Goal: Information Seeking & Learning: Learn about a topic

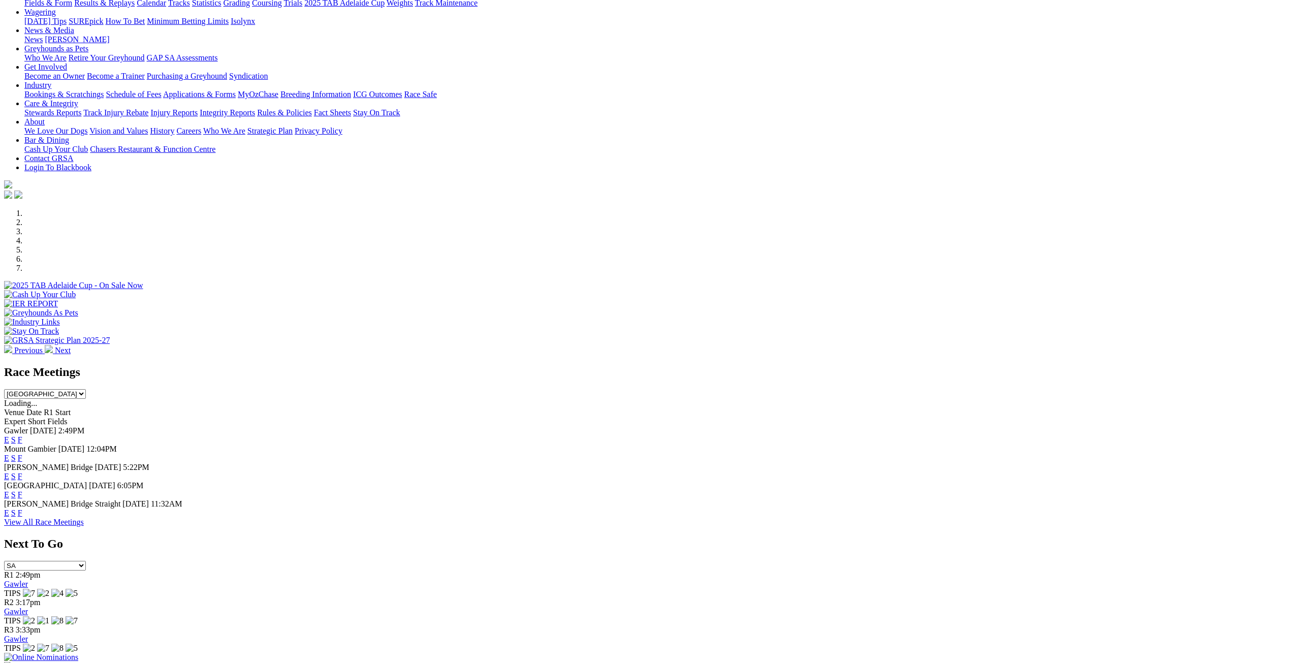
scroll to position [152, 0]
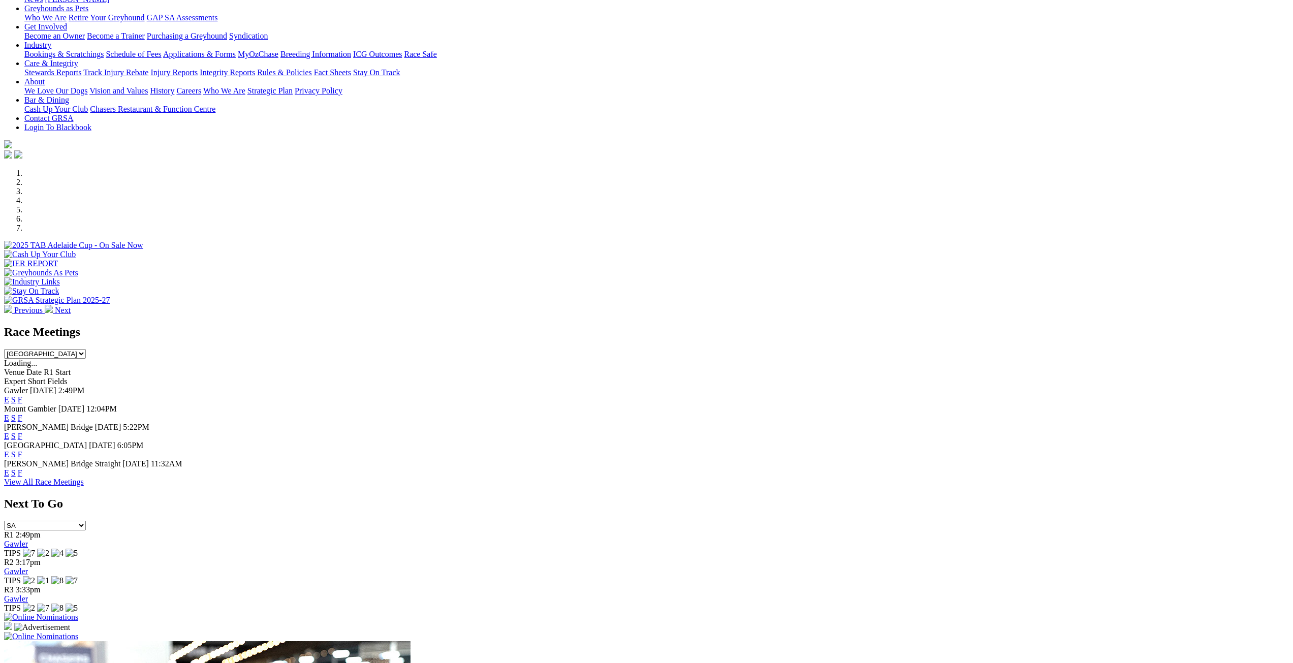
click at [86, 349] on select "South Australia New South Wales Northern Territory Queensland Tasmania Victoria…" at bounding box center [45, 354] width 82 height 10
click at [638, 325] on div "Race Meetings South Australia New South Wales Northern Territory Queensland Tas…" at bounding box center [646, 342] width 1284 height 34
click at [84, 486] on link "View All Race Meetings" at bounding box center [44, 481] width 80 height 9
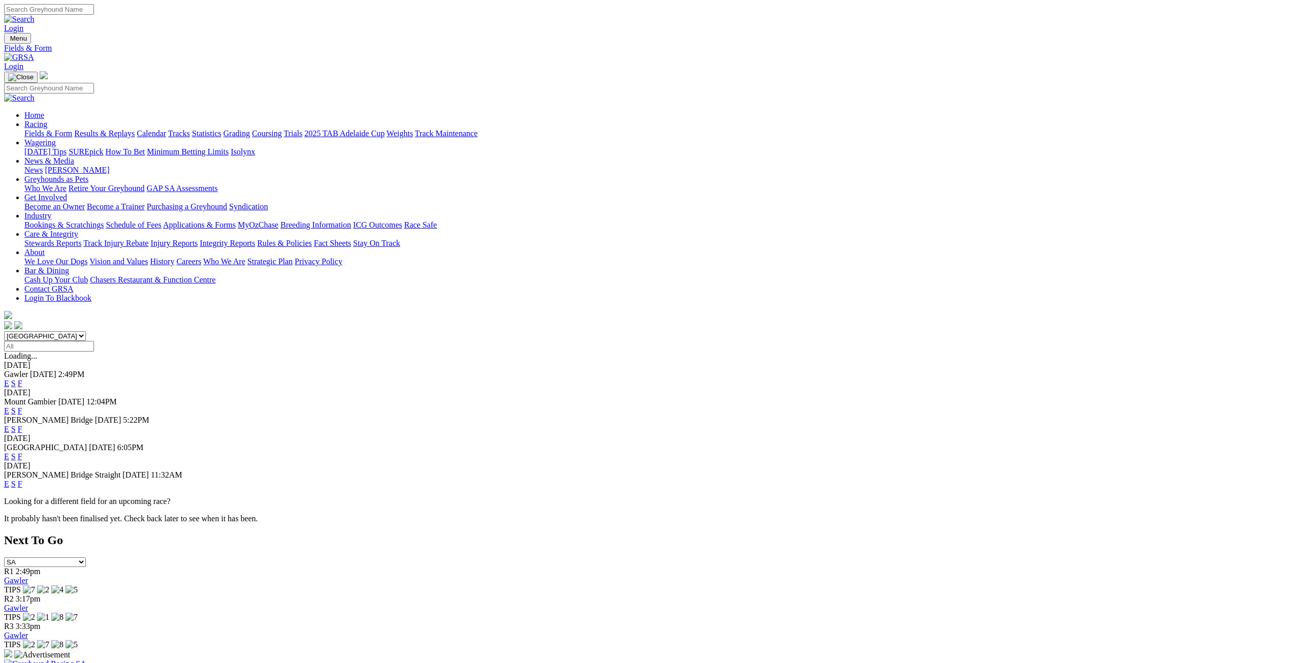
click at [94, 341] on input "Select date" at bounding box center [49, 346] width 90 height 11
type input "Yesterday, 2 Oct 2025"
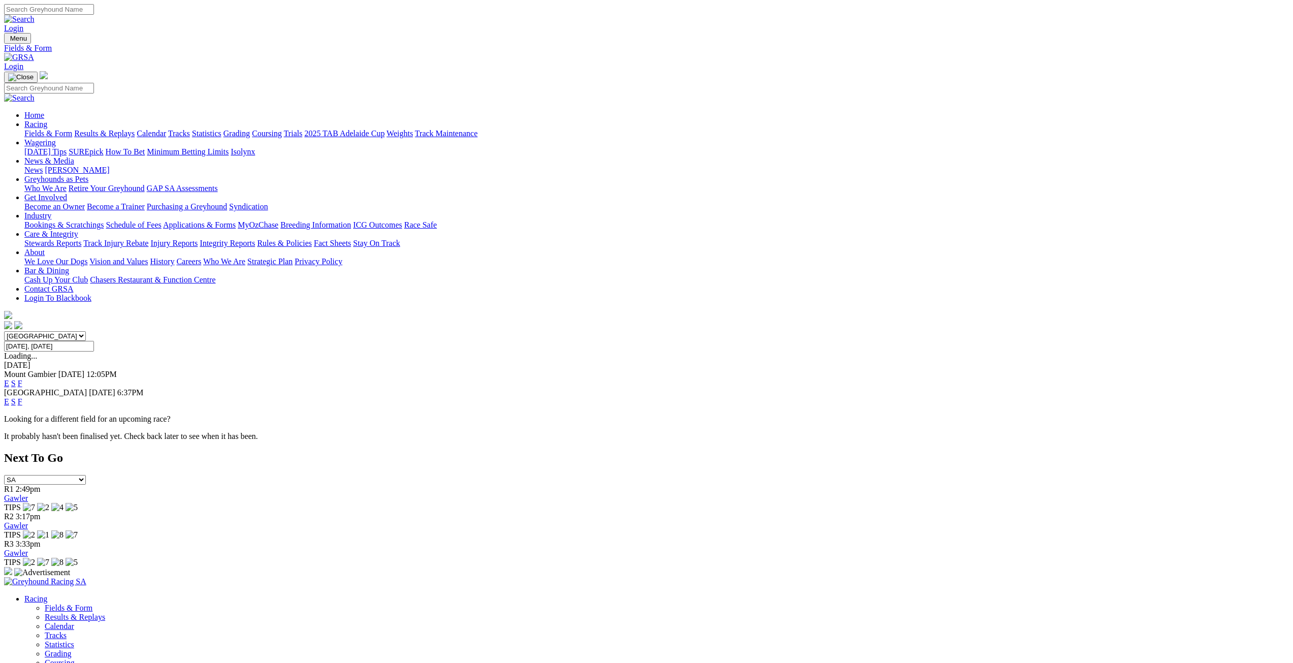
click at [9, 397] on link "E" at bounding box center [6, 401] width 5 height 9
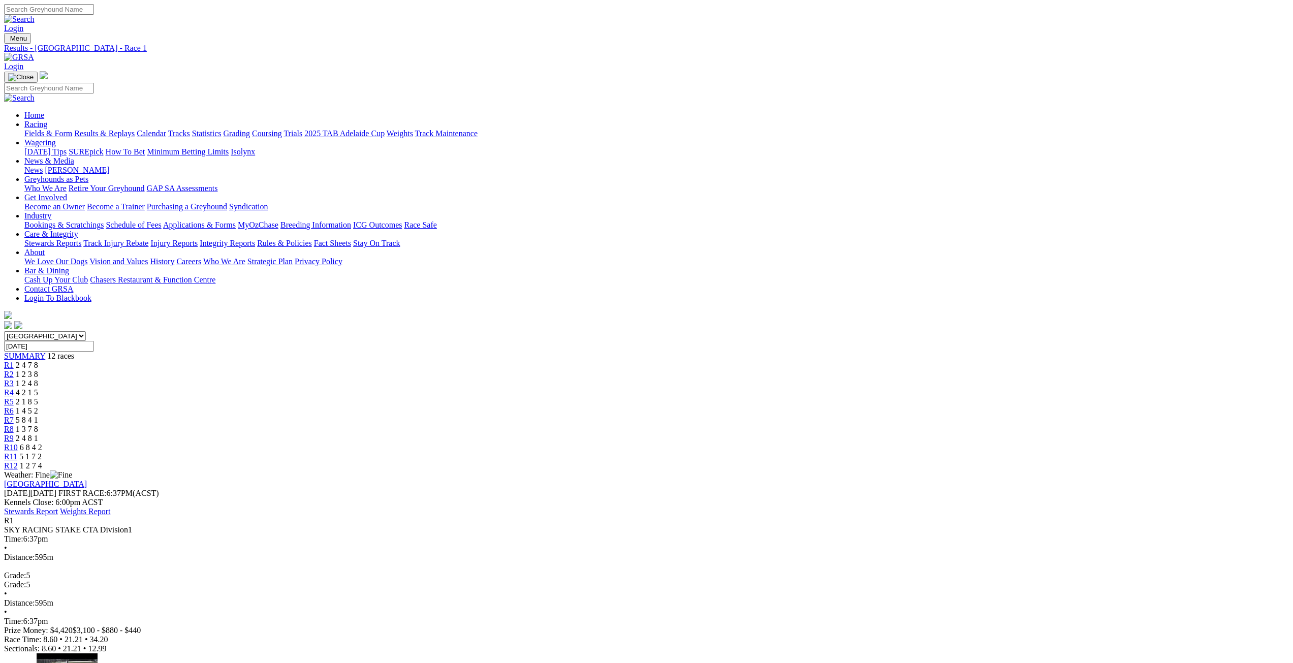
click at [14, 370] on link "R2" at bounding box center [9, 374] width 10 height 9
click at [38, 379] on span "1 2 4 8" at bounding box center [27, 383] width 22 height 9
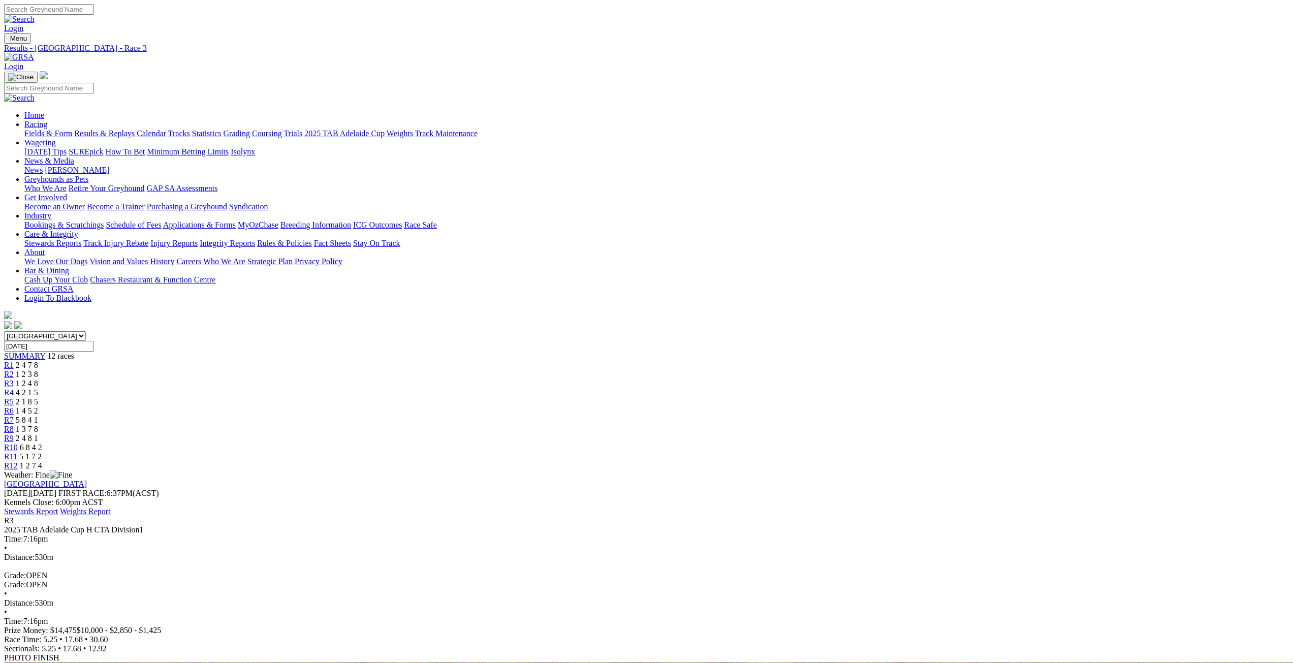
drag, startPoint x: 375, startPoint y: 543, endPoint x: 221, endPoint y: 402, distance: 208.8
click at [38, 388] on span "4 2 1 5" at bounding box center [27, 392] width 22 height 9
click at [14, 397] on link "R5" at bounding box center [9, 401] width 10 height 9
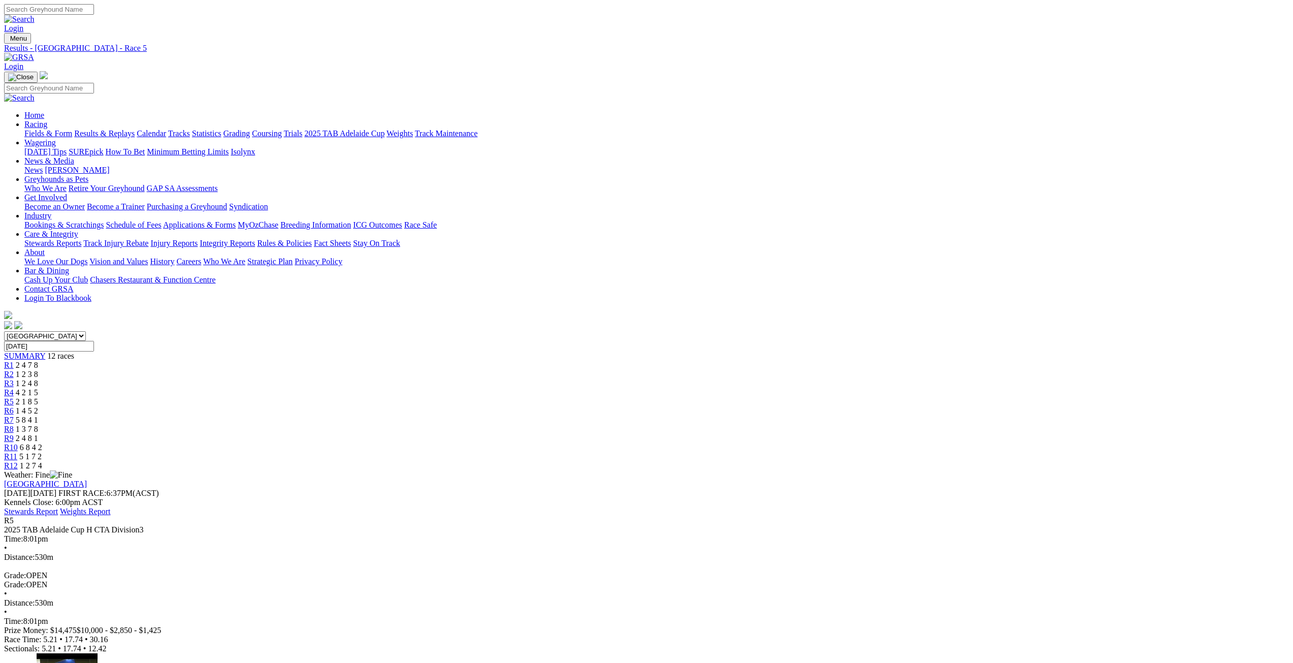
click at [14, 406] on span "R6" at bounding box center [9, 410] width 10 height 9
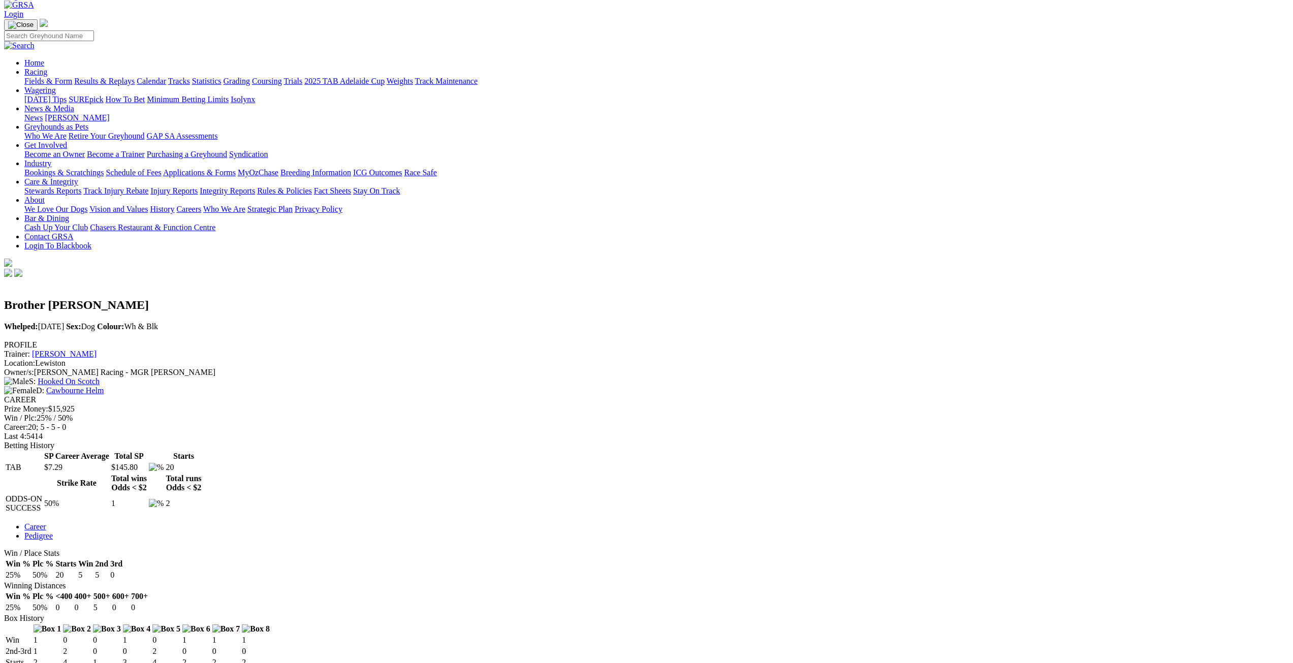
scroll to position [356, 0]
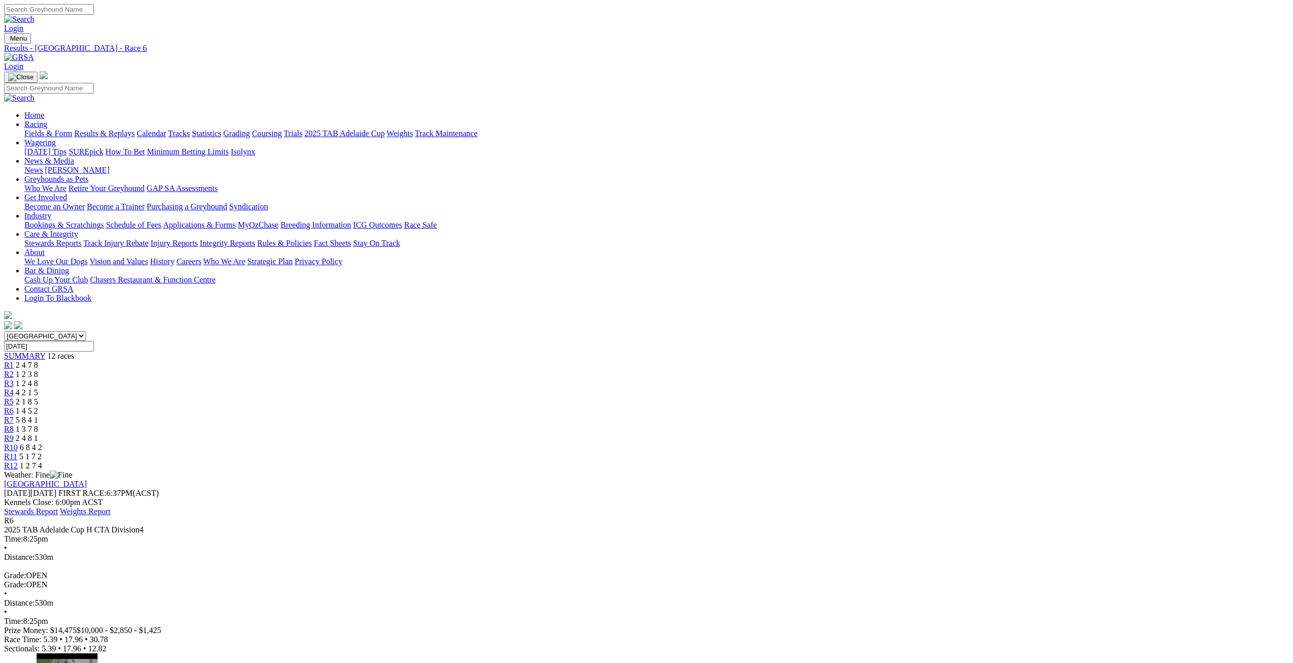
click at [38, 415] on span "5 8 4 1" at bounding box center [27, 419] width 22 height 9
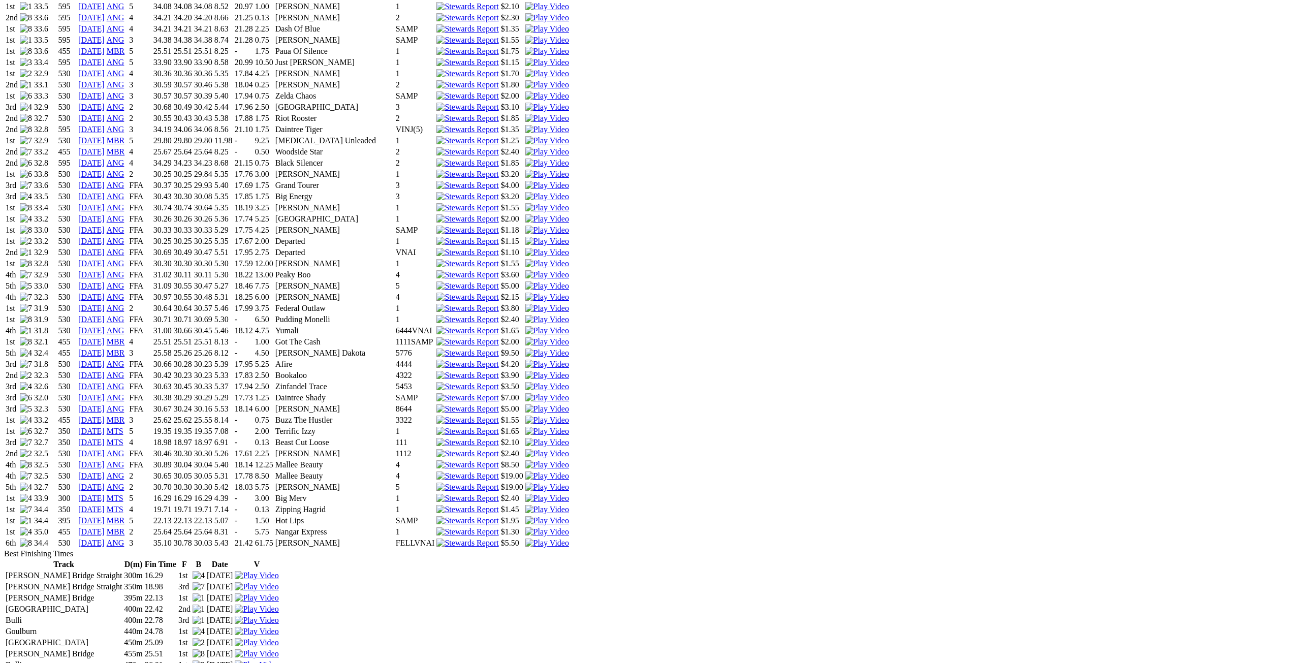
scroll to position [1067, 0]
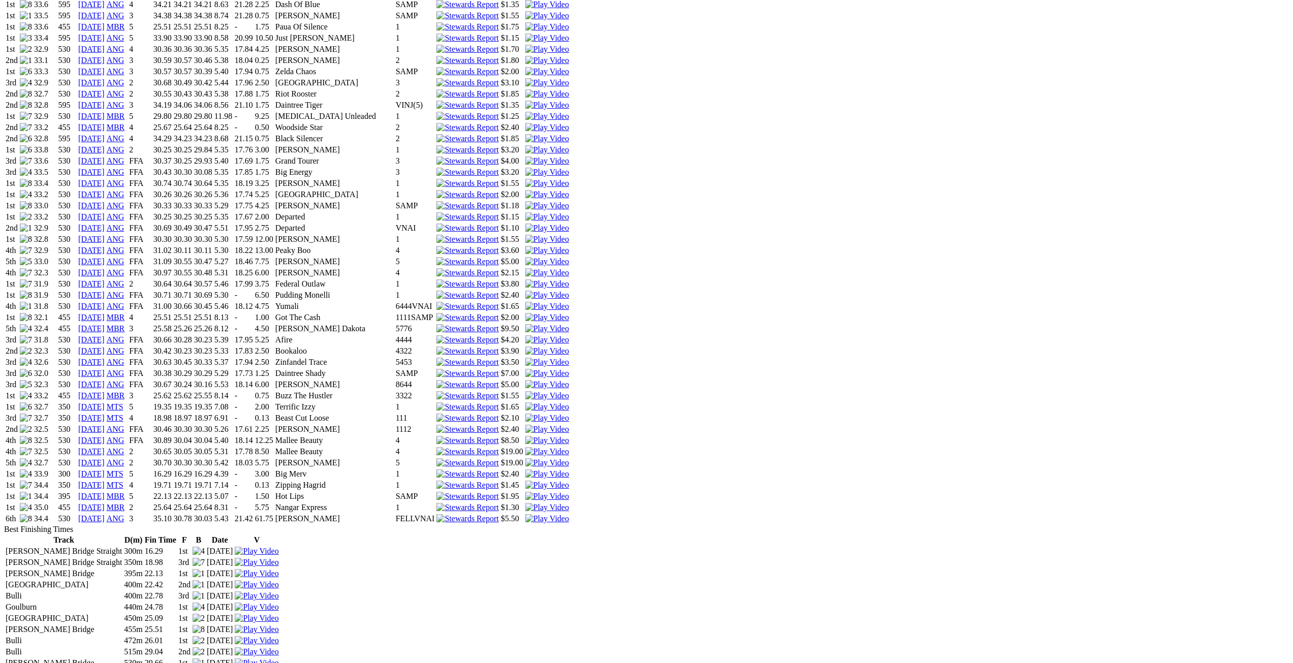
click at [105, 503] on link "26 Sep 25" at bounding box center [91, 507] width 26 height 9
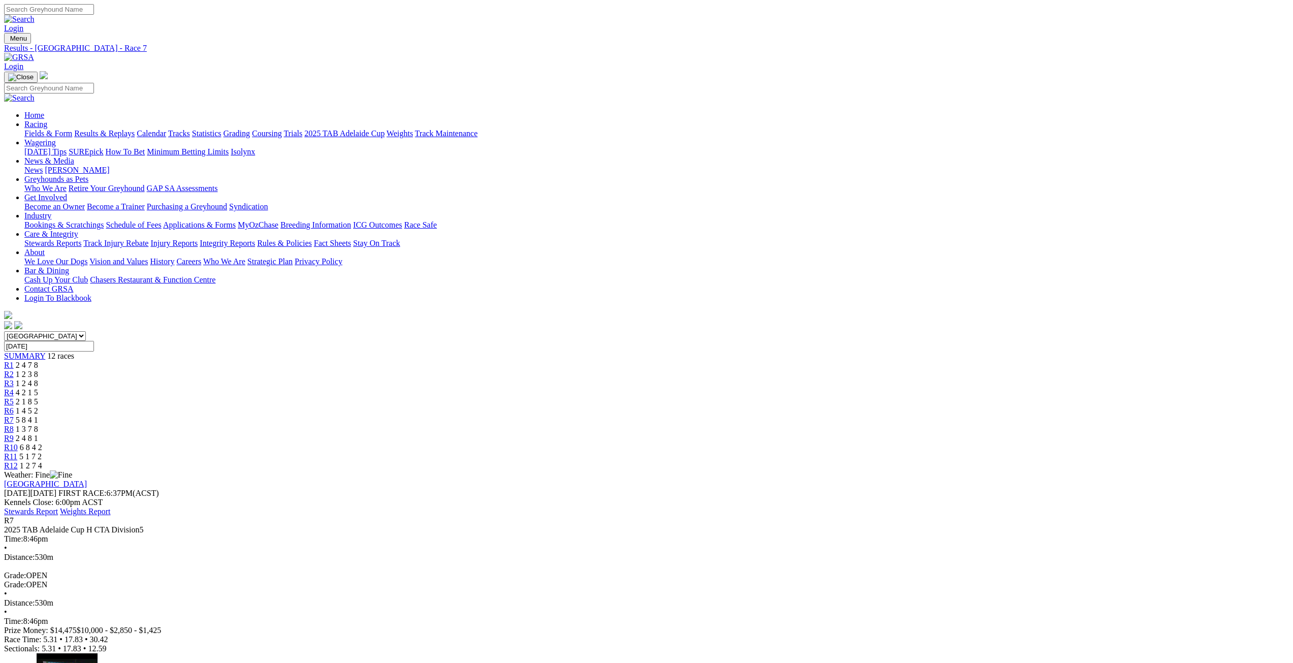
click at [38, 425] on span "1 3 7 8" at bounding box center [27, 429] width 22 height 9
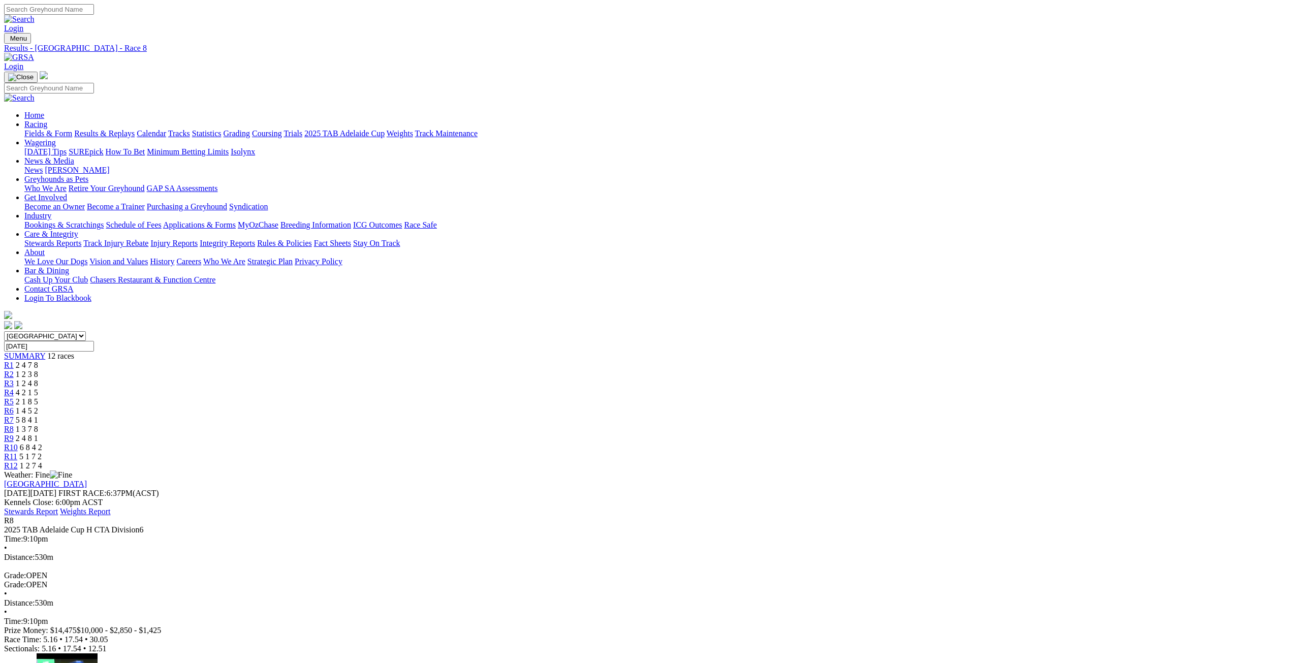
click at [14, 434] on link "R9" at bounding box center [9, 438] width 10 height 9
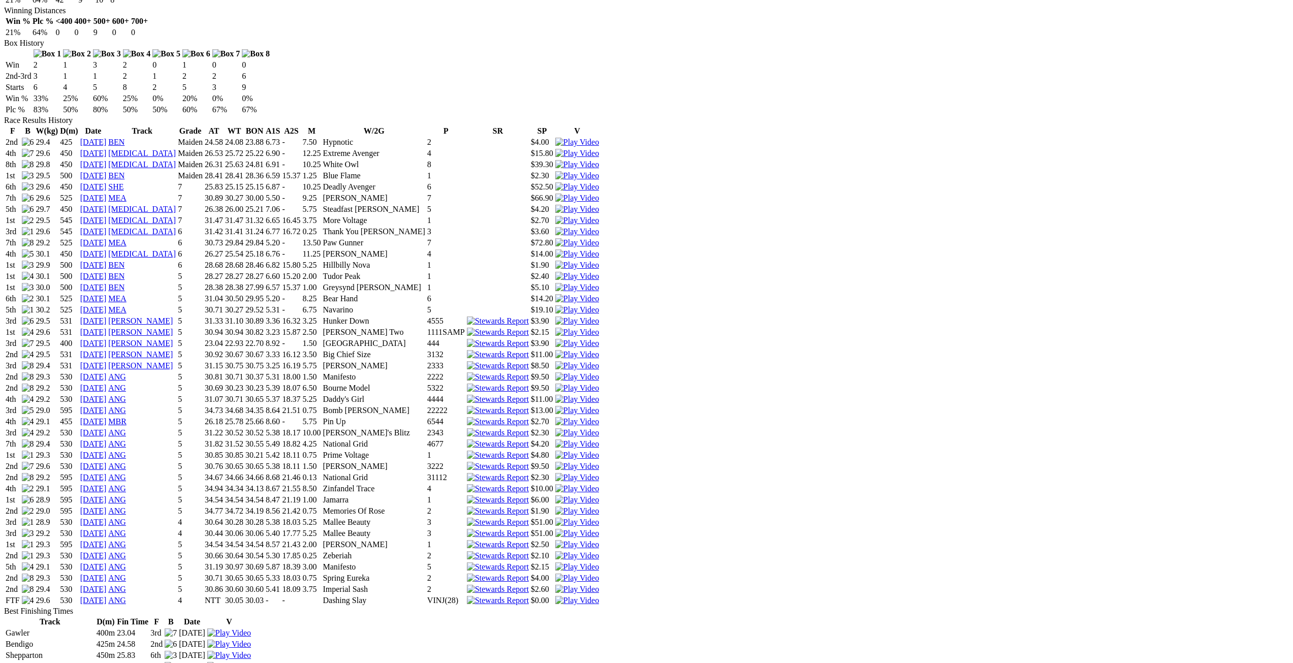
scroll to position [660, 0]
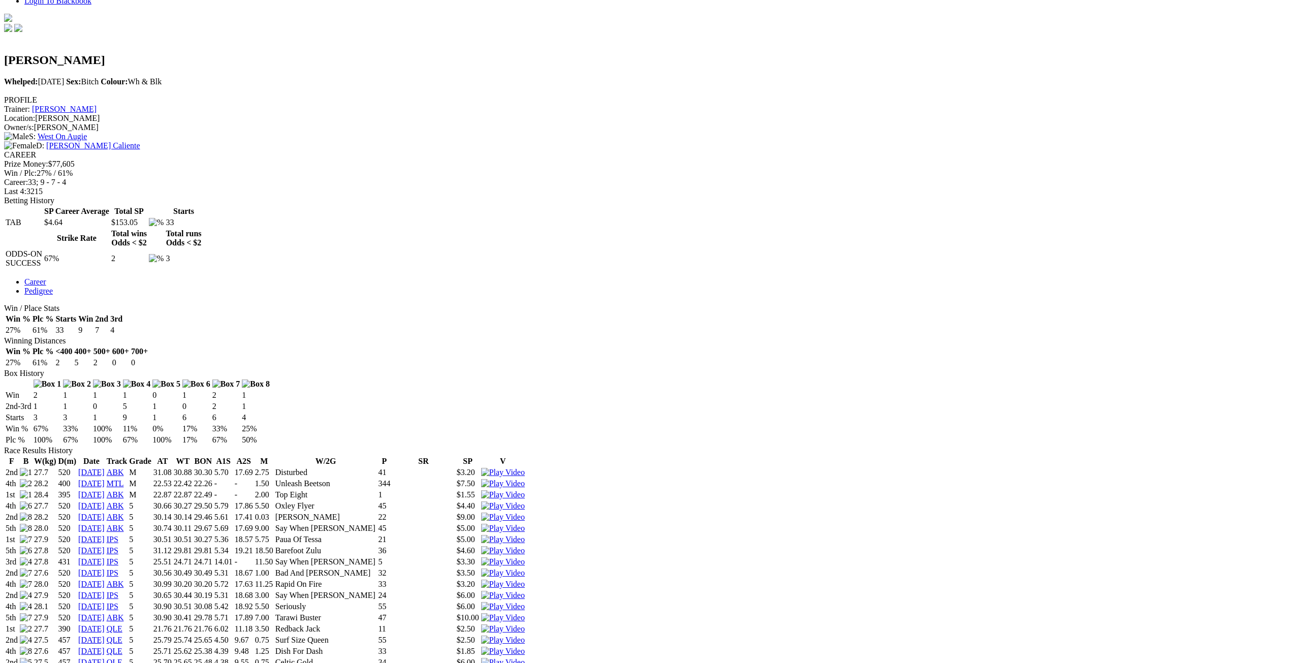
scroll to position [305, 0]
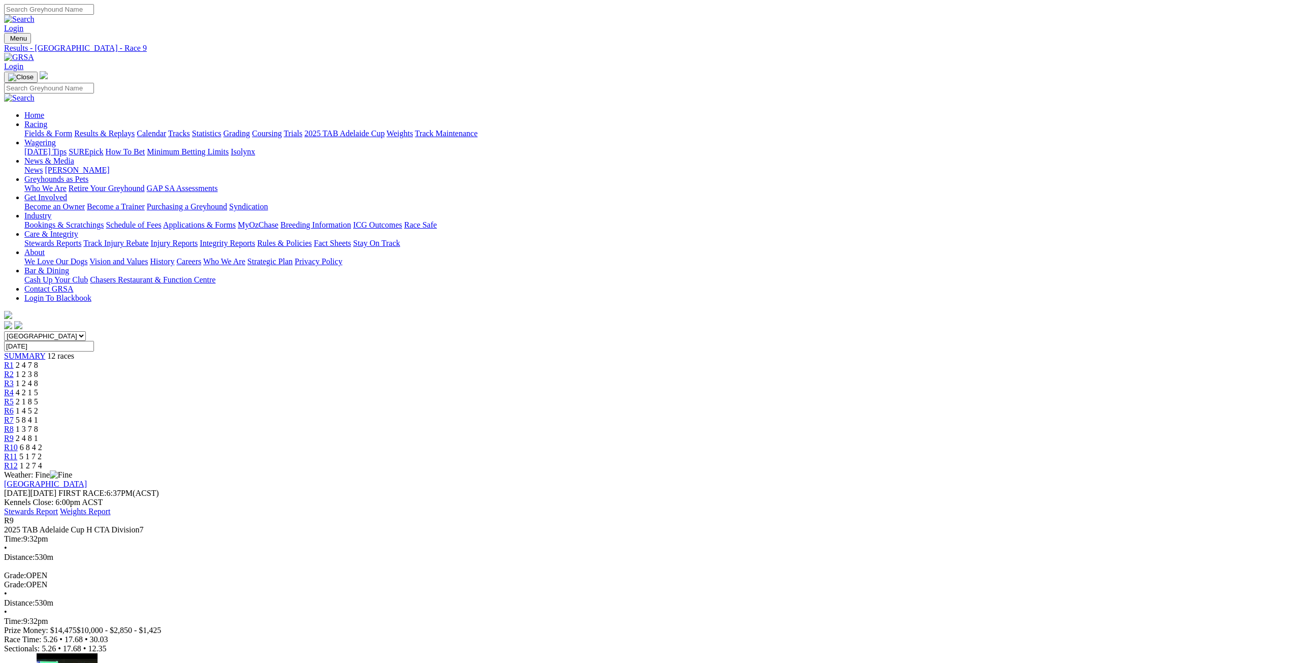
click at [42, 443] on span "6 8 4 2" at bounding box center [31, 447] width 22 height 9
click at [814, 434] on div "R9 2 4 8 1" at bounding box center [646, 438] width 1284 height 9
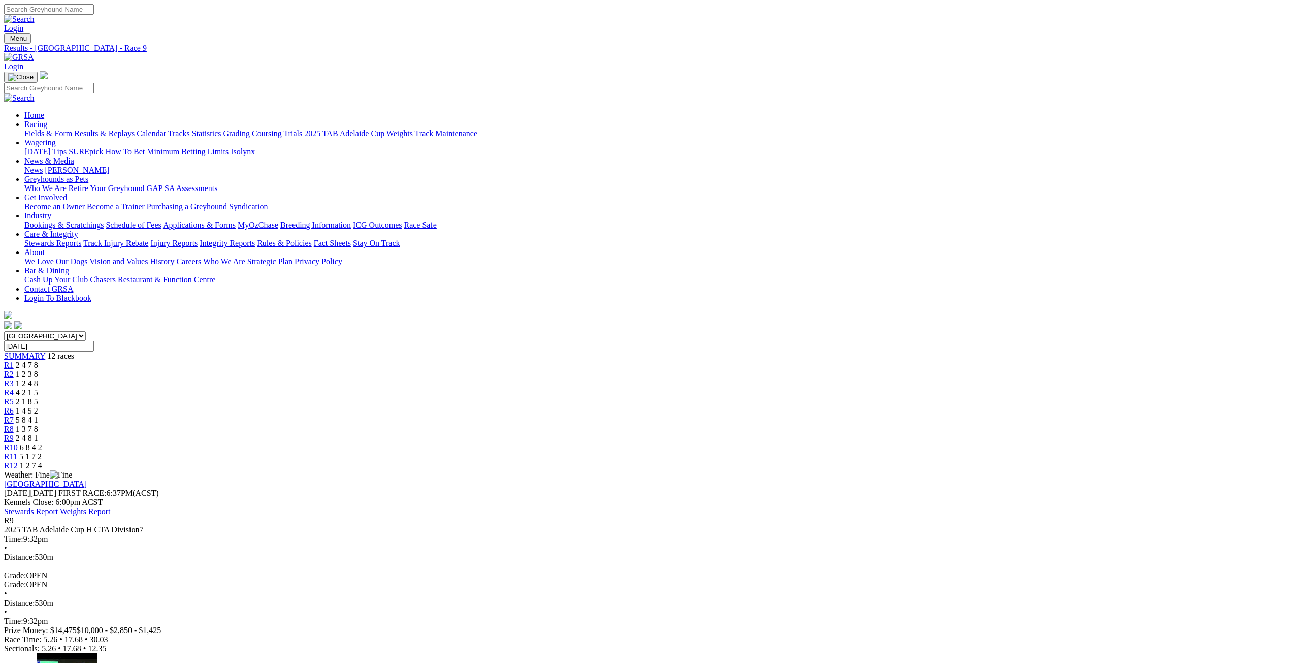
click at [857, 443] on div "R10 6 8 4 2" at bounding box center [646, 447] width 1284 height 9
click at [17, 452] on span "R11" at bounding box center [10, 456] width 13 height 9
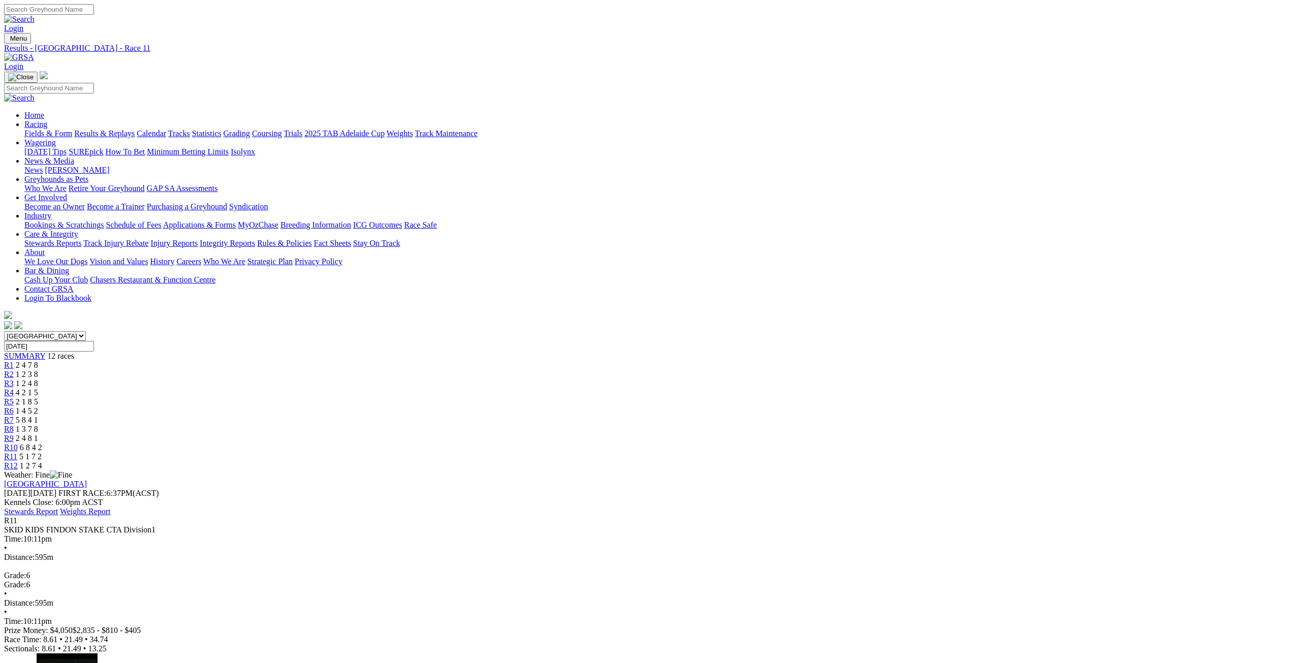
click at [18, 461] on span "R12" at bounding box center [11, 465] width 14 height 9
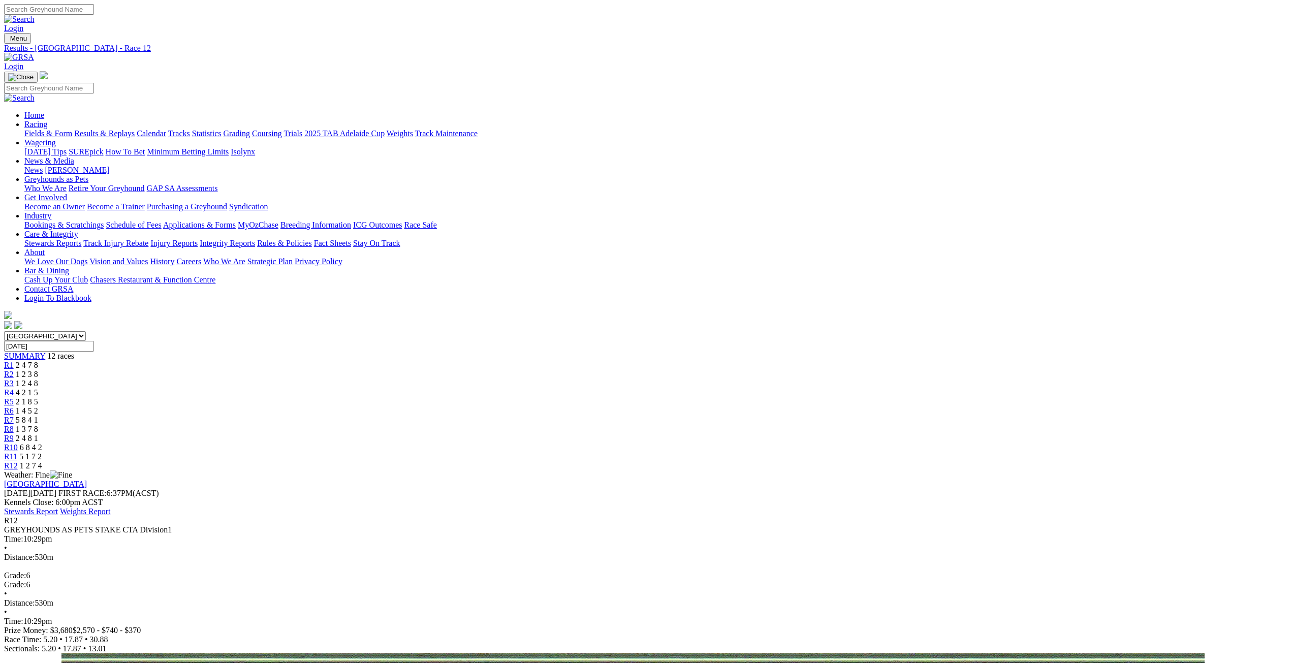
drag, startPoint x: 347, startPoint y: 546, endPoint x: 388, endPoint y: 543, distance: 41.3
click at [487, 370] on div "R2 1 2 3 8" at bounding box center [646, 374] width 1284 height 9
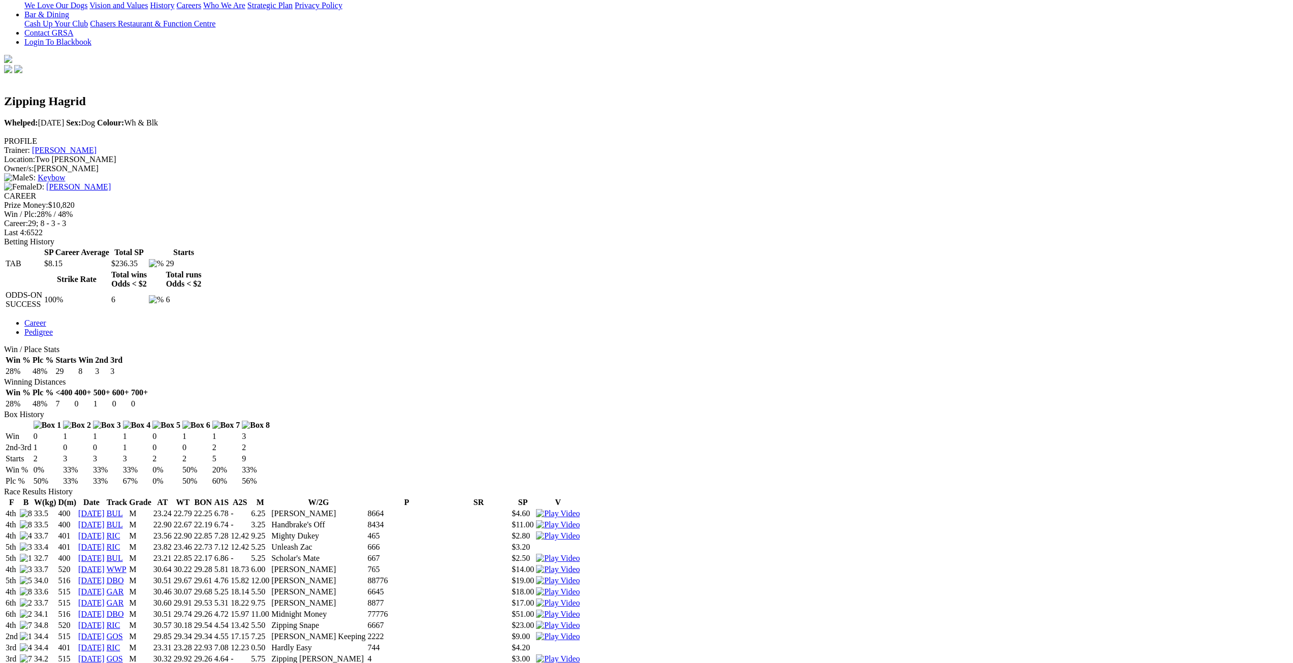
scroll to position [305, 0]
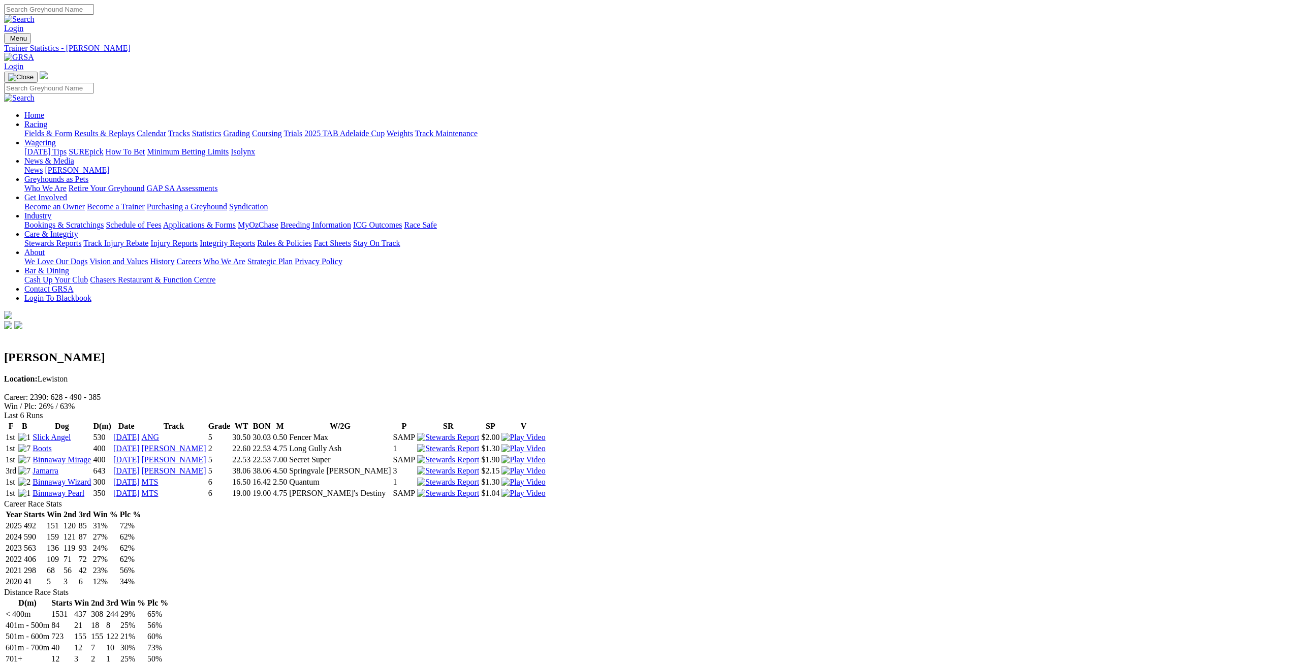
drag, startPoint x: 883, startPoint y: 161, endPoint x: 692, endPoint y: 163, distance: 191.5
click at [692, 393] on div "Career: 2390: 628 - 490 - 385 Win / Plc: 26% / 63%" at bounding box center [646, 402] width 1284 height 18
click at [34, 53] on img at bounding box center [19, 57] width 30 height 9
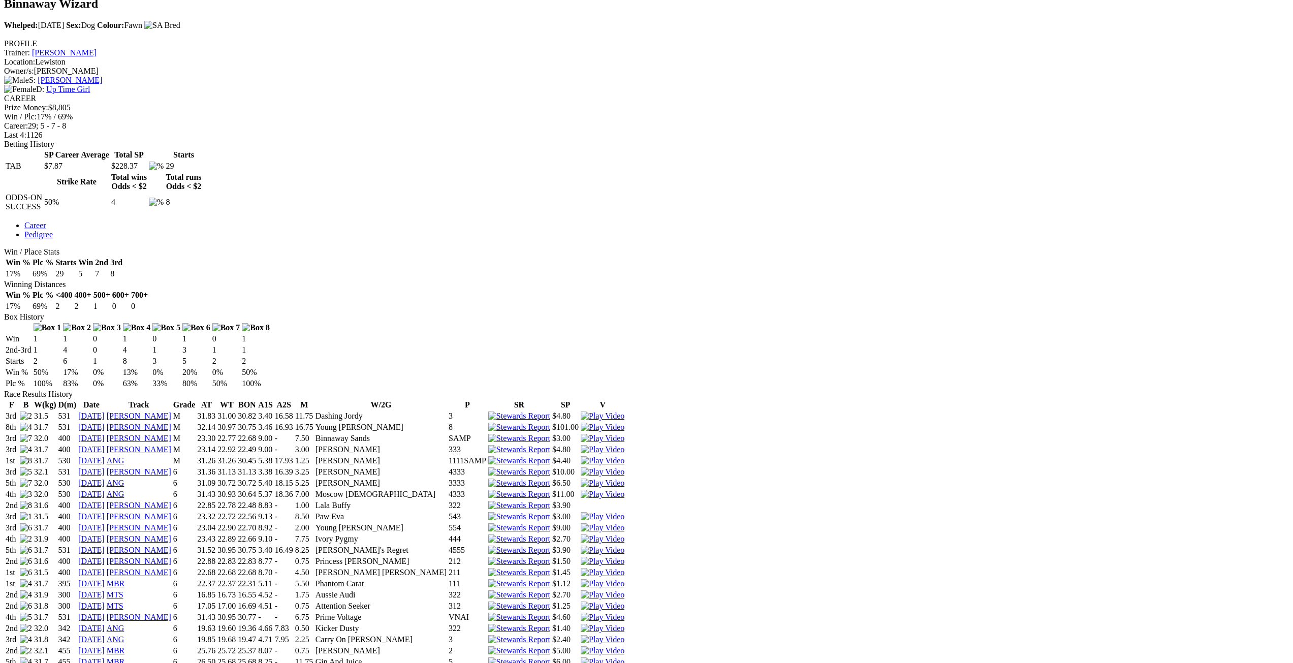
scroll to position [356, 0]
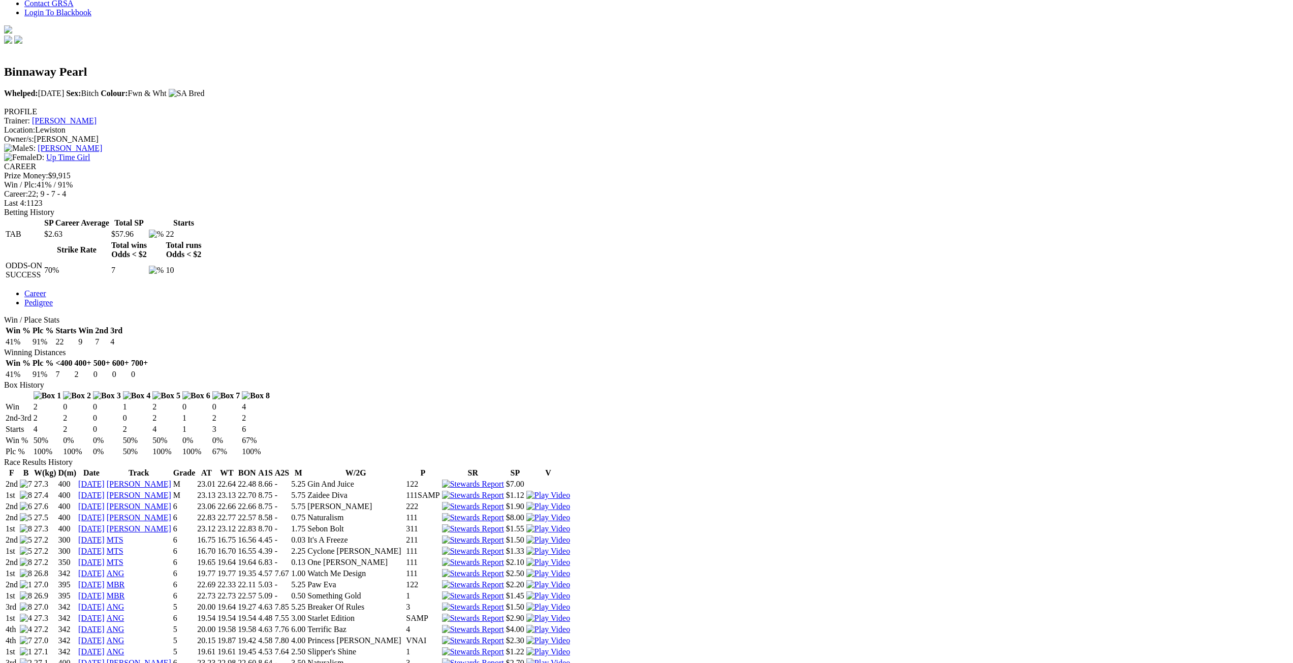
scroll to position [305, 0]
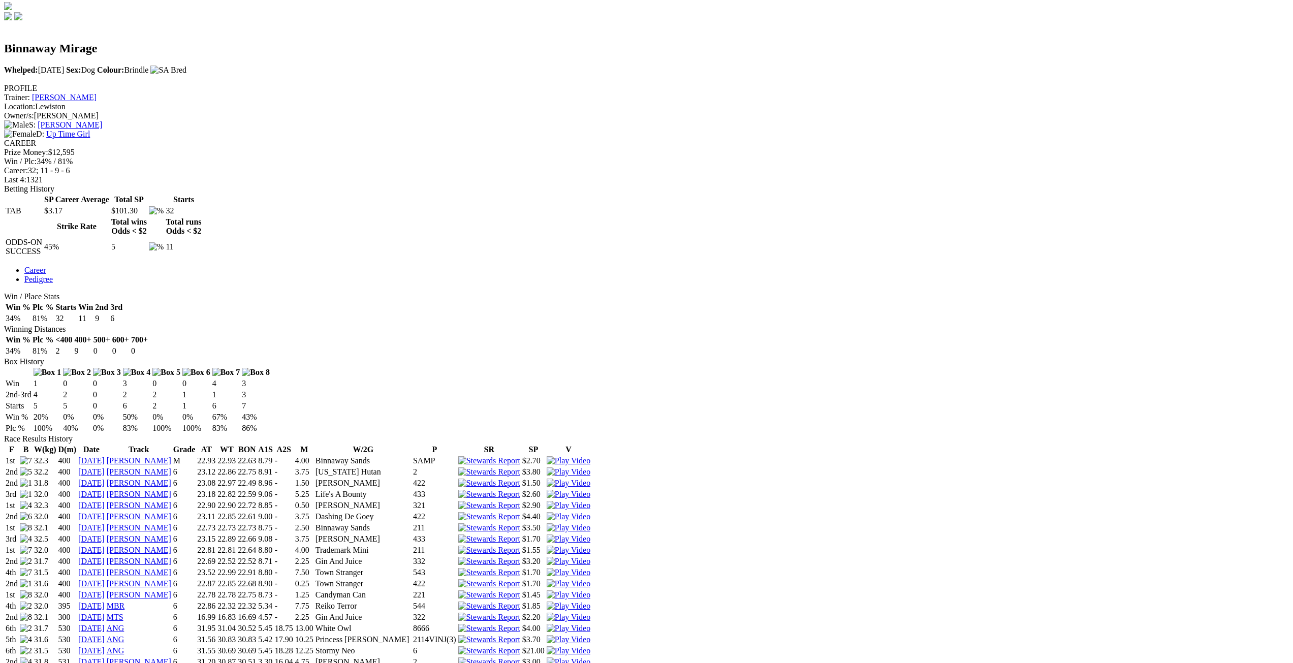
scroll to position [356, 0]
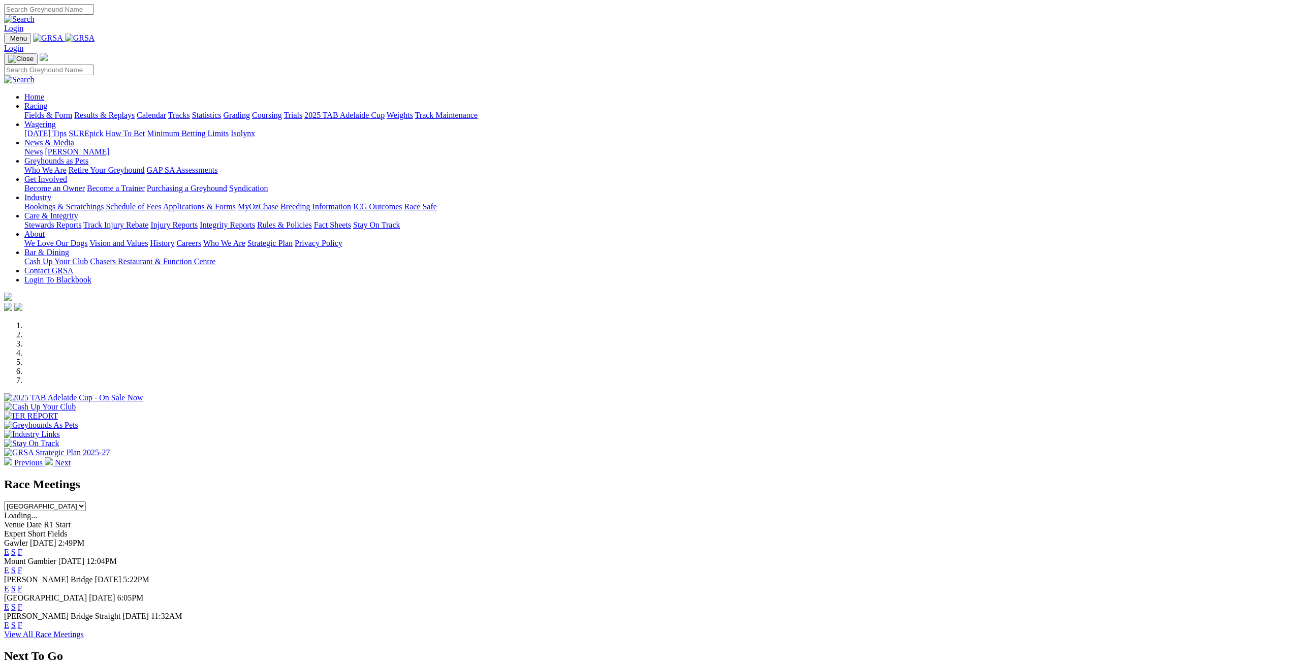
drag, startPoint x: 781, startPoint y: 500, endPoint x: 804, endPoint y: 505, distance: 24.5
click at [804, 557] on div "Mount Gambier 05 Oct 25 12:04PM E S F" at bounding box center [646, 566] width 1284 height 18
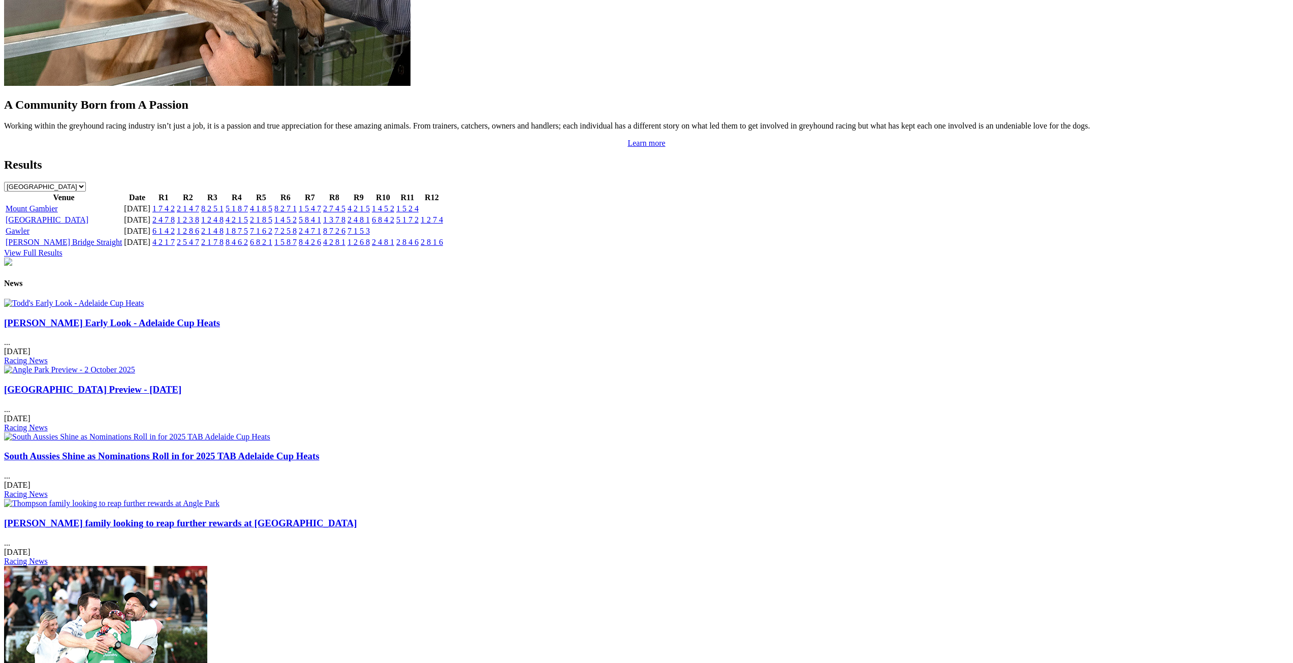
scroll to position [1016, 0]
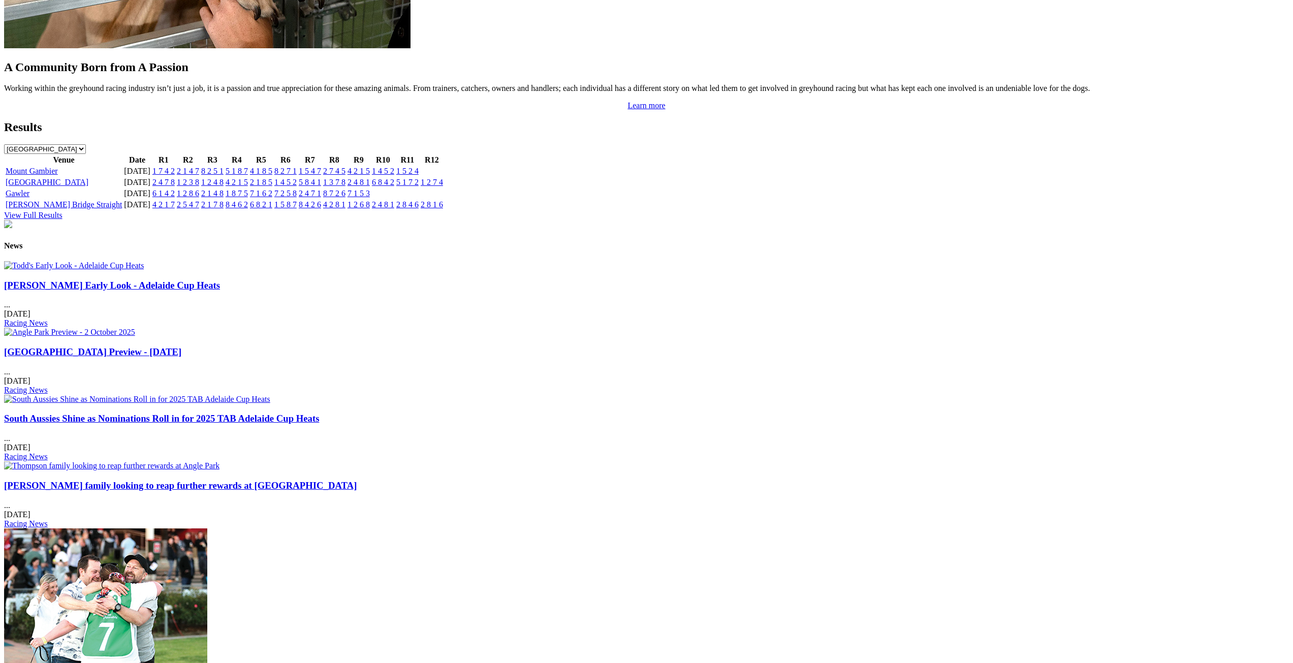
click at [135, 328] on img at bounding box center [69, 332] width 131 height 9
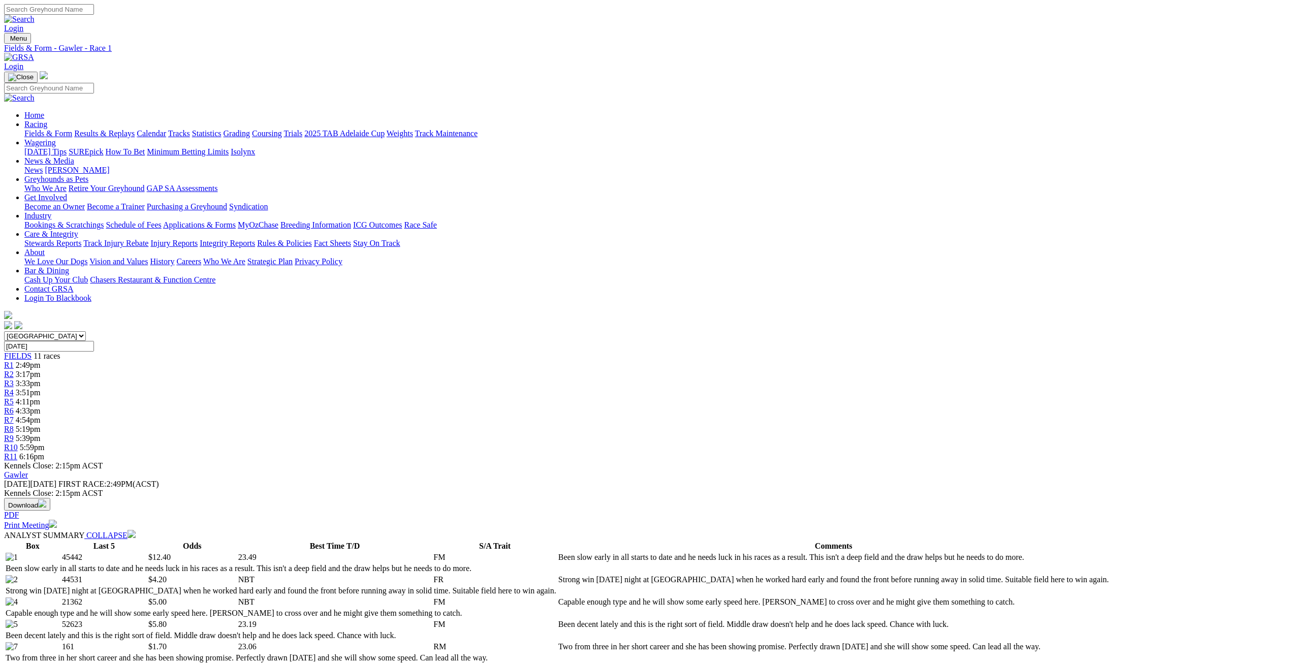
click at [14, 361] on link "R1" at bounding box center [9, 365] width 10 height 9
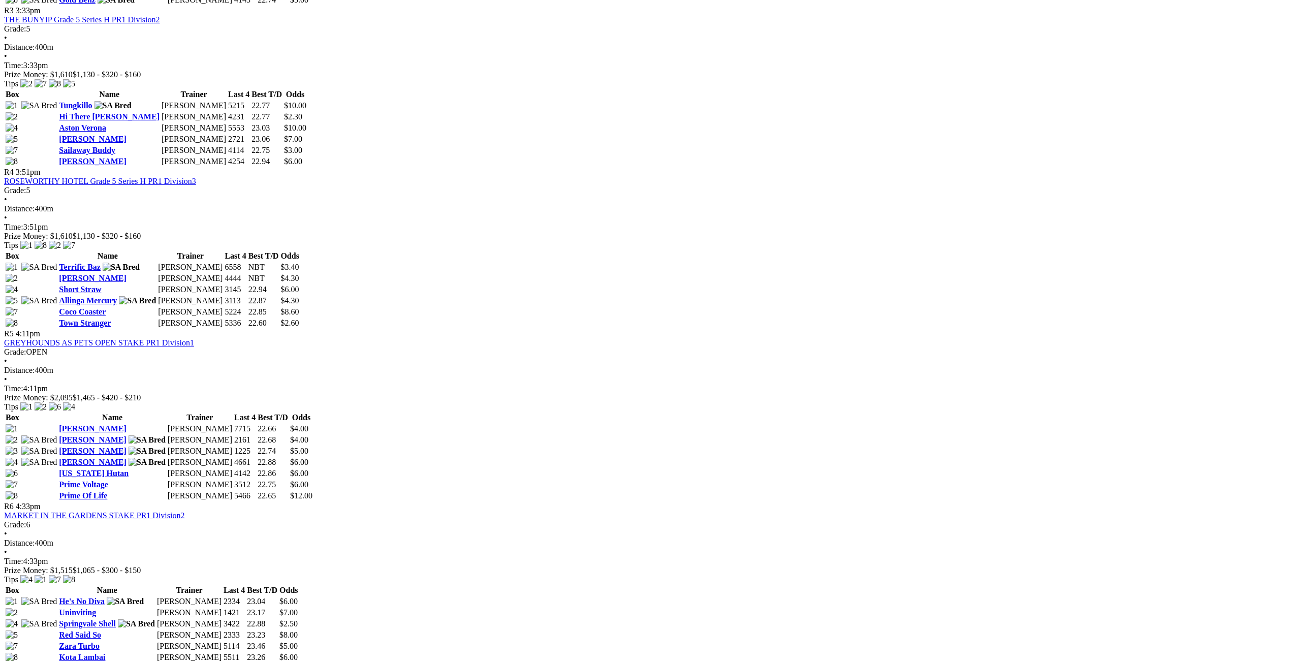
scroll to position [914, 0]
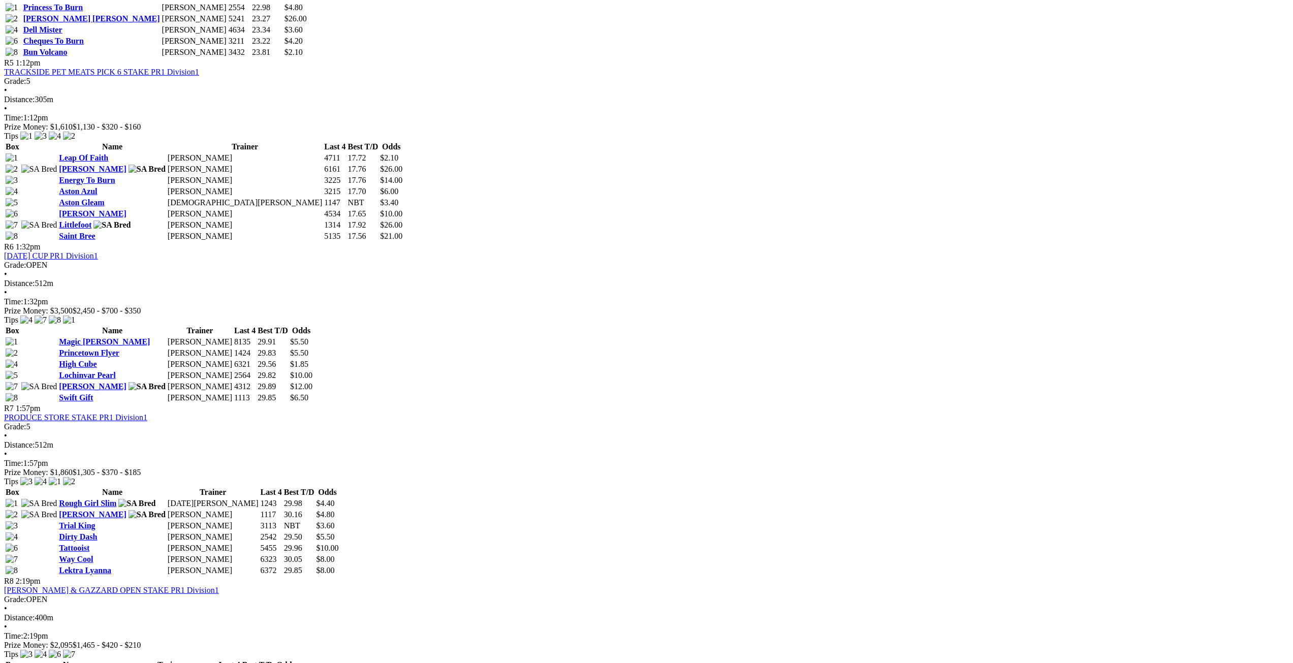
scroll to position [1168, 0]
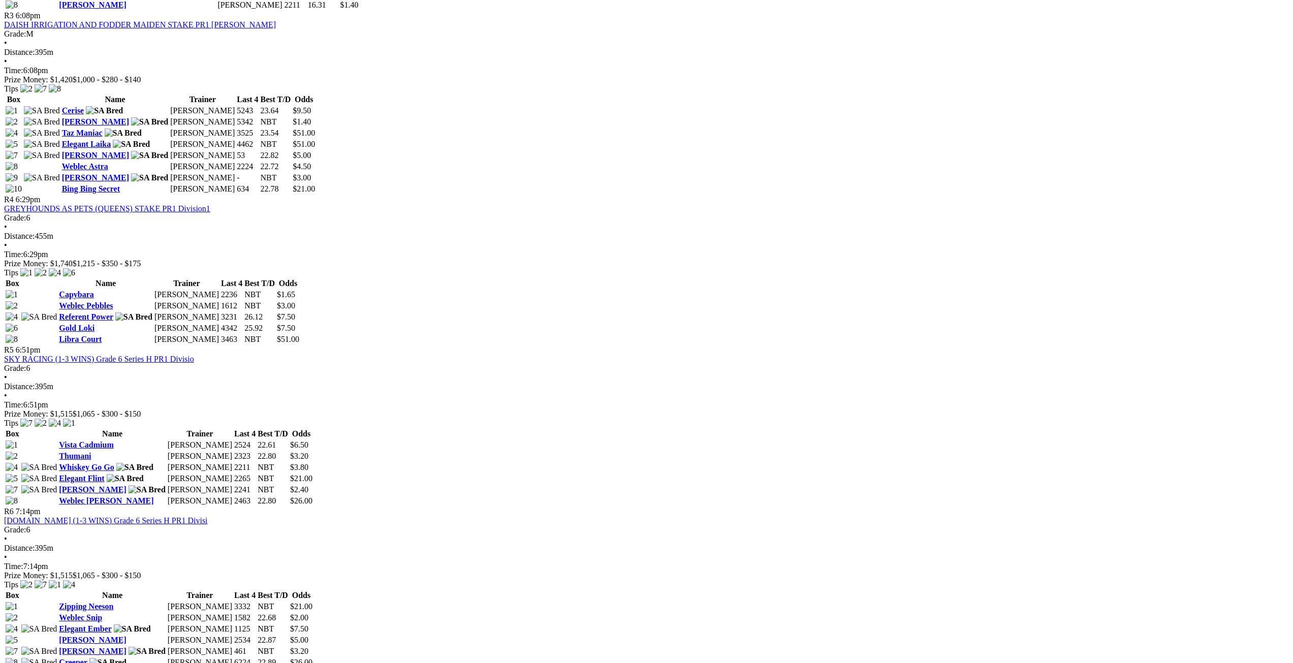
scroll to position [813, 0]
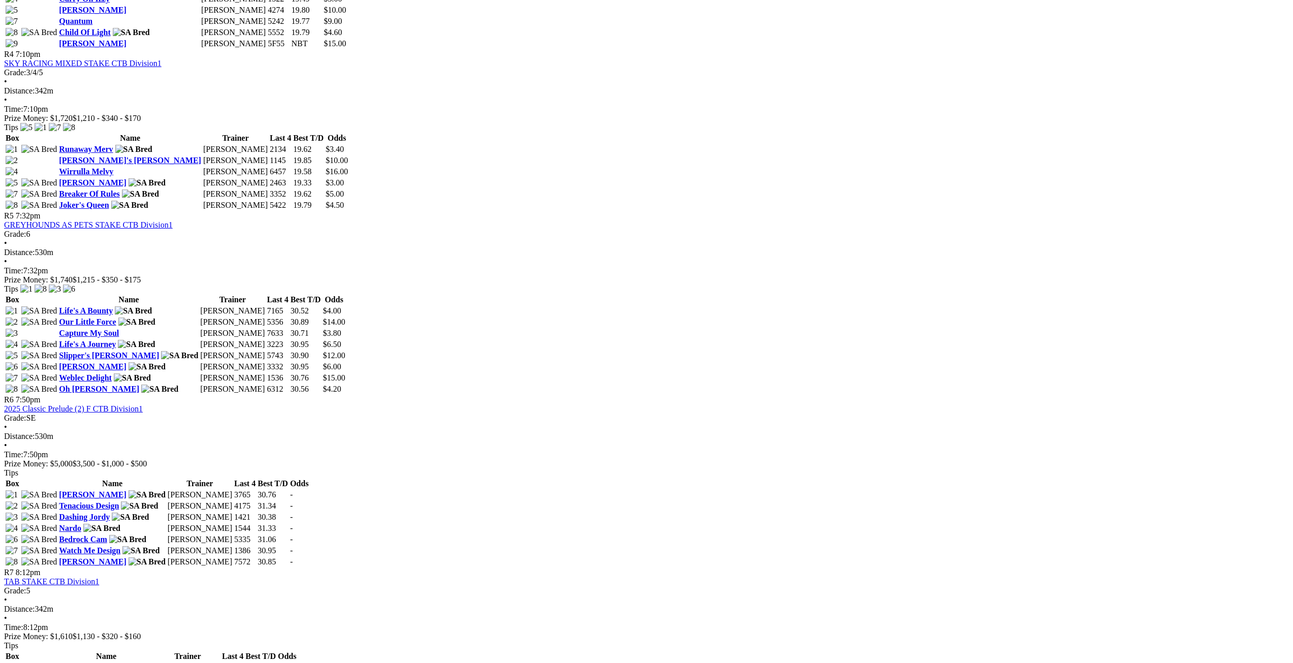
scroll to position [1016, 0]
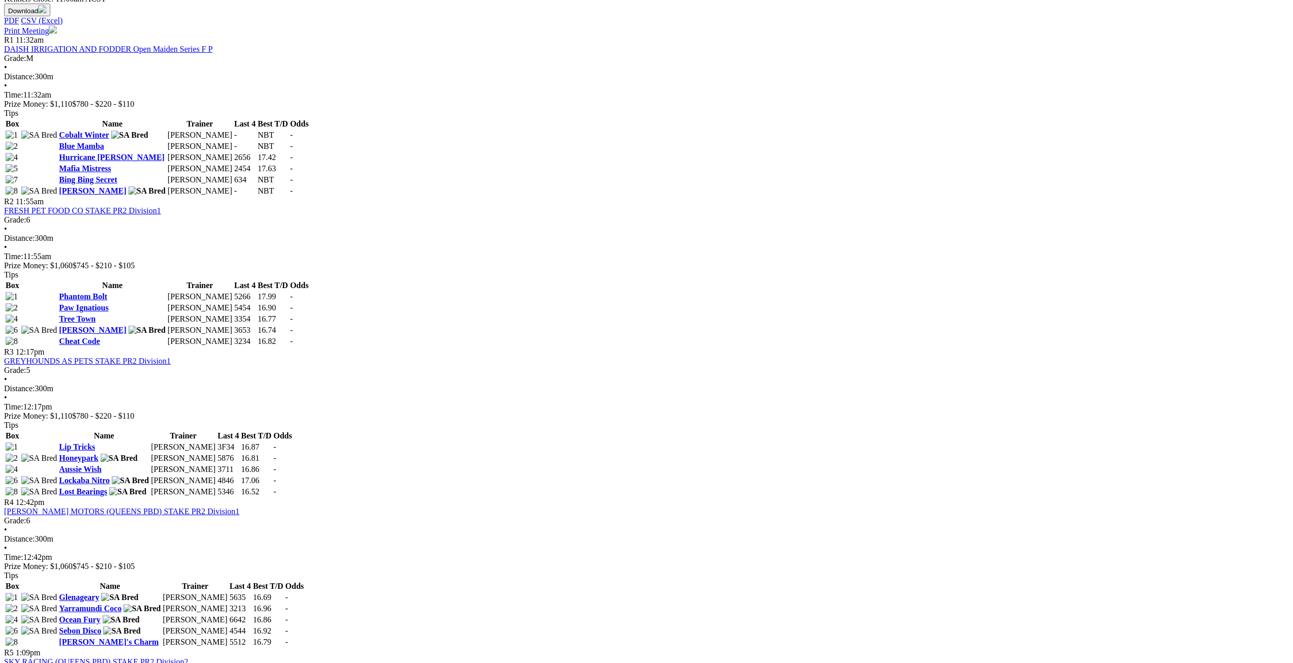
scroll to position [508, 0]
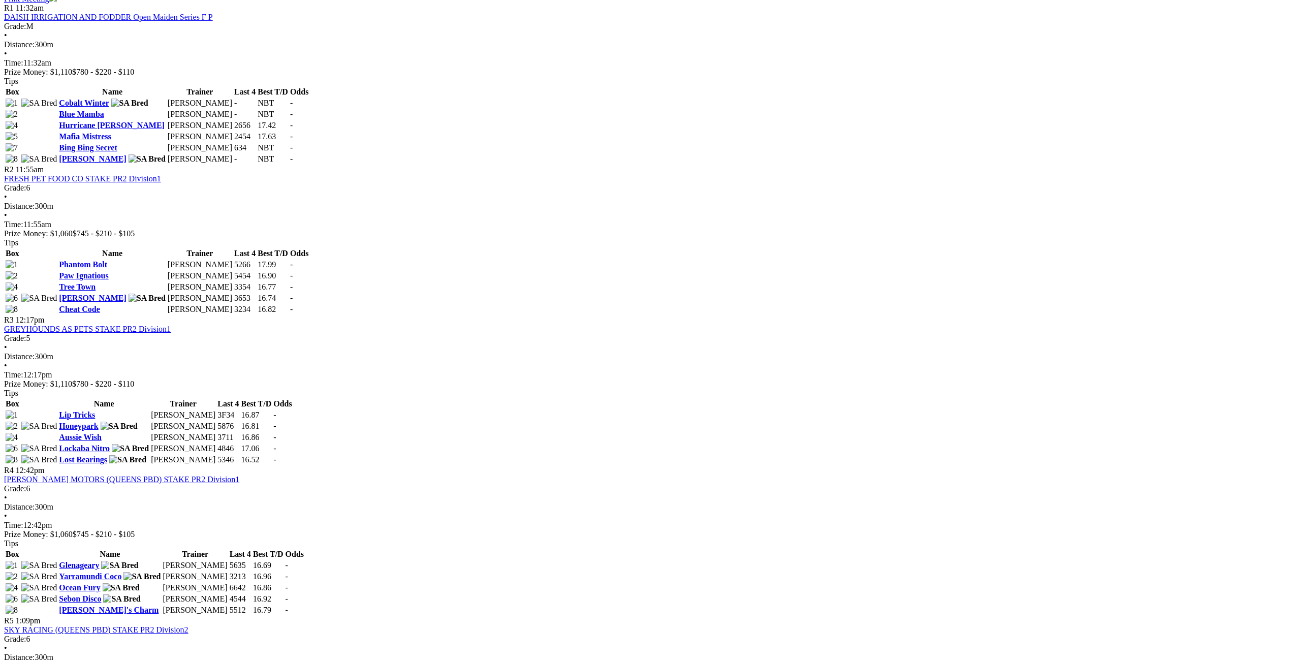
drag, startPoint x: 422, startPoint y: 363, endPoint x: 442, endPoint y: 356, distance: 21.5
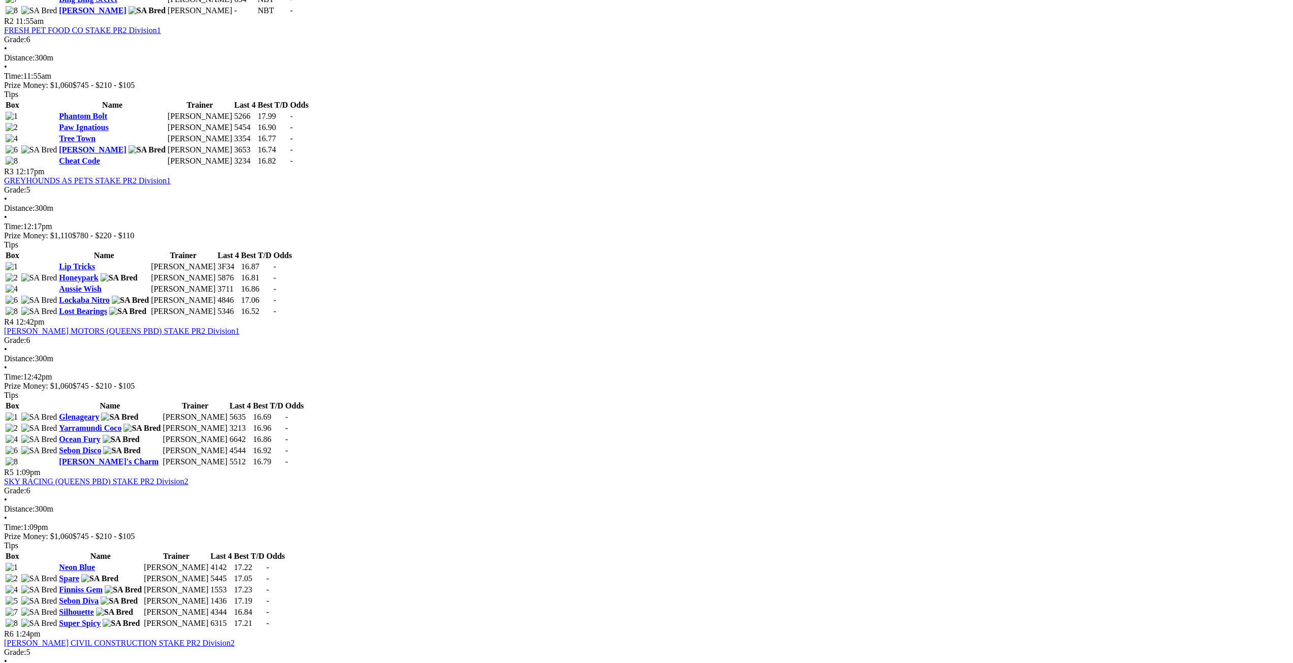
scroll to position [660, 0]
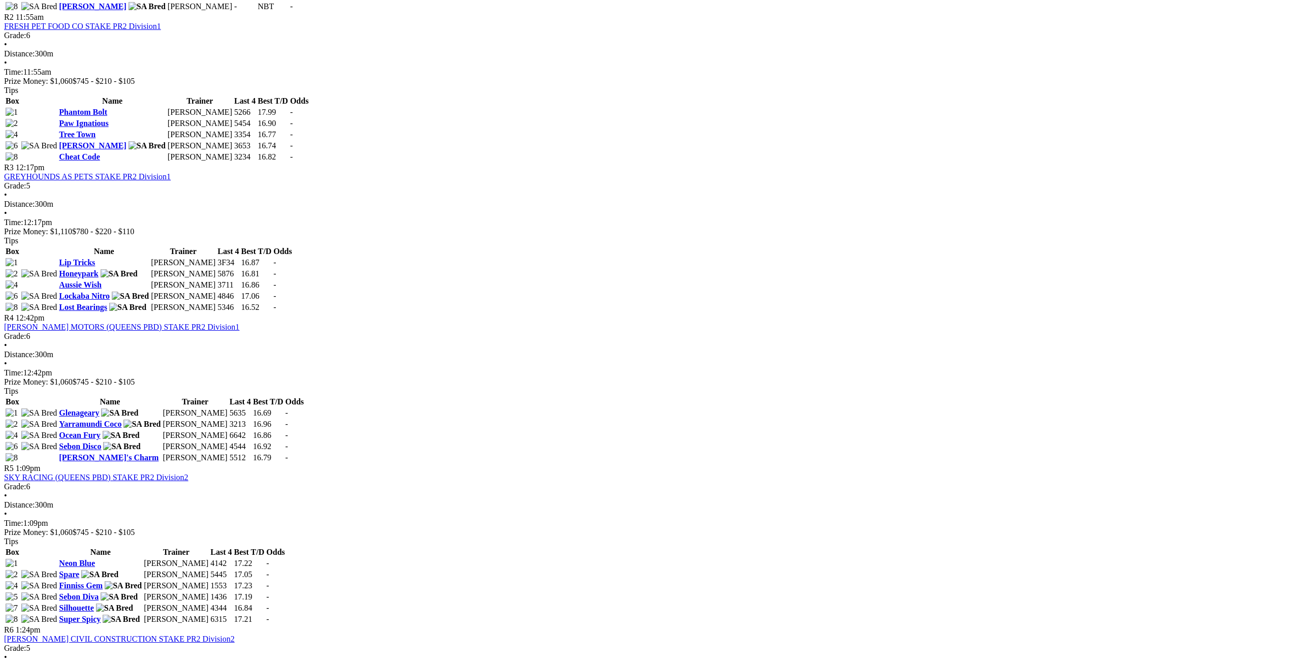
drag, startPoint x: 444, startPoint y: 444, endPoint x: 465, endPoint y: 449, distance: 21.4
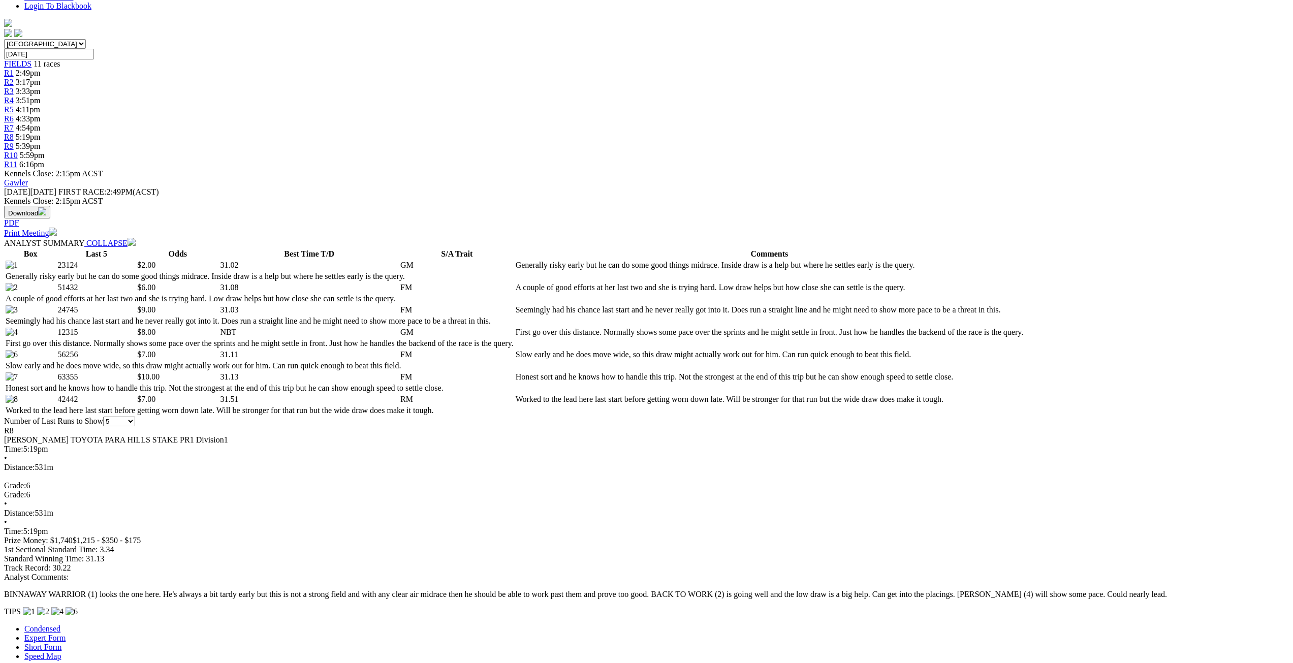
scroll to position [305, 0]
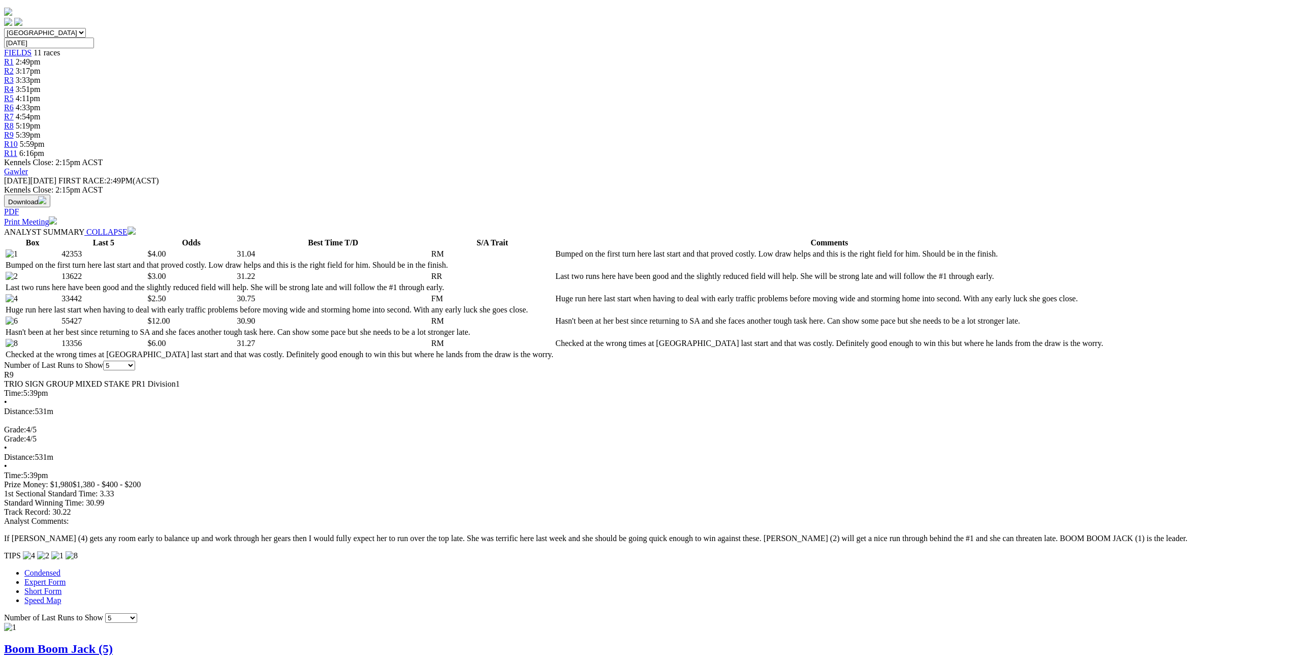
scroll to position [305, 0]
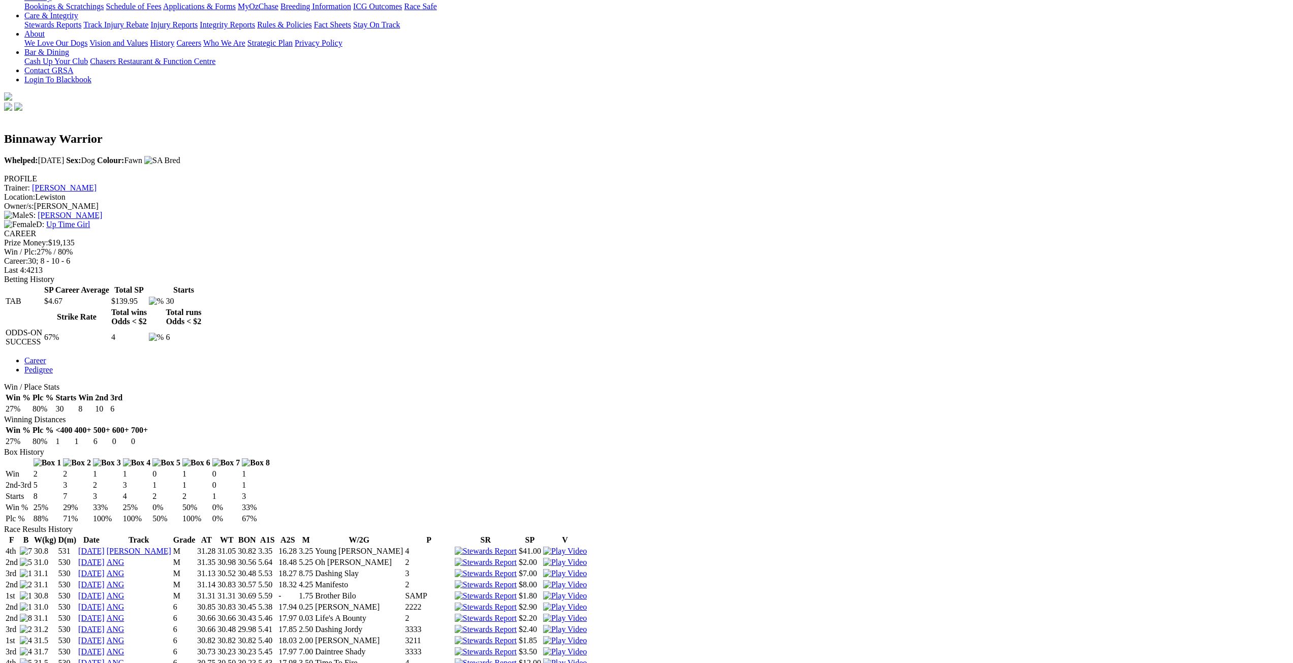
scroll to position [305, 0]
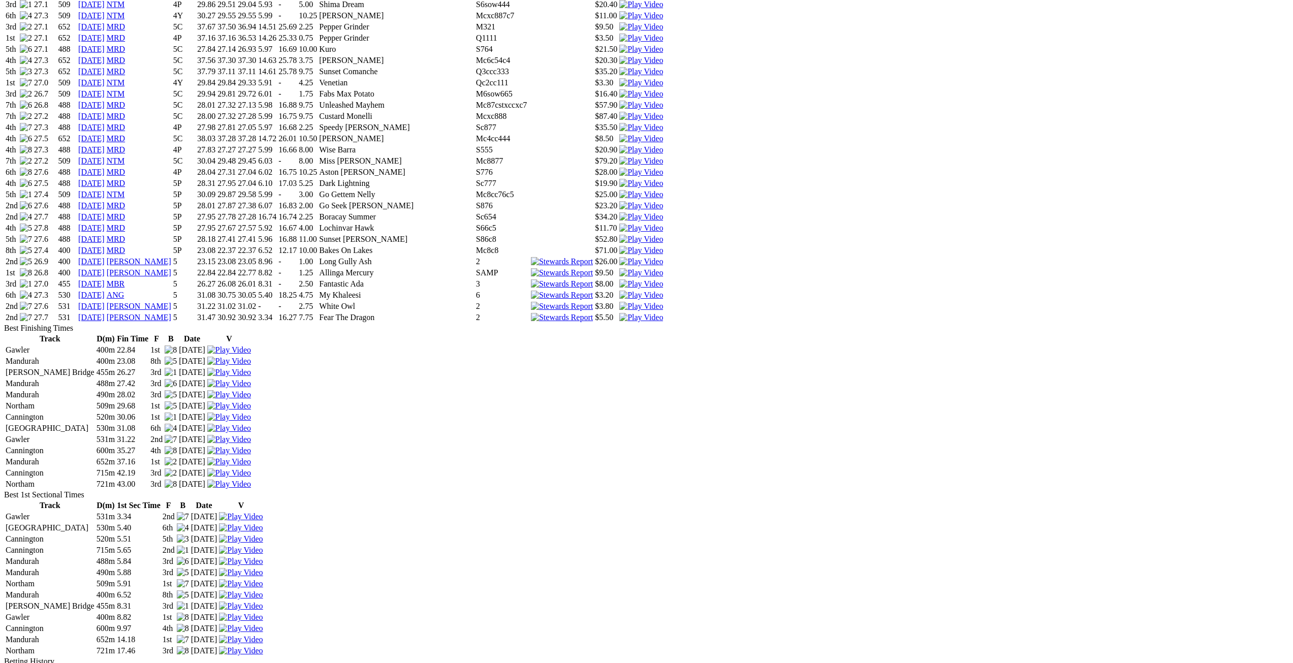
scroll to position [1625, 0]
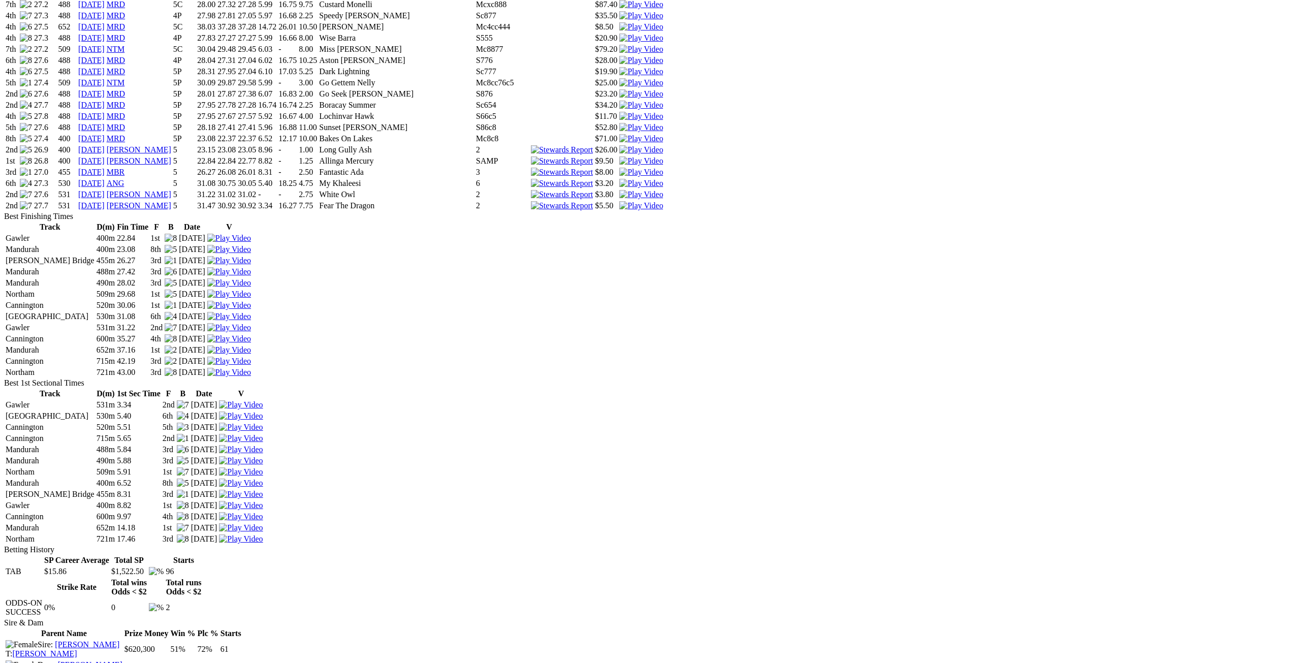
click at [105, 210] on link "24 Sep 25" at bounding box center [91, 205] width 26 height 9
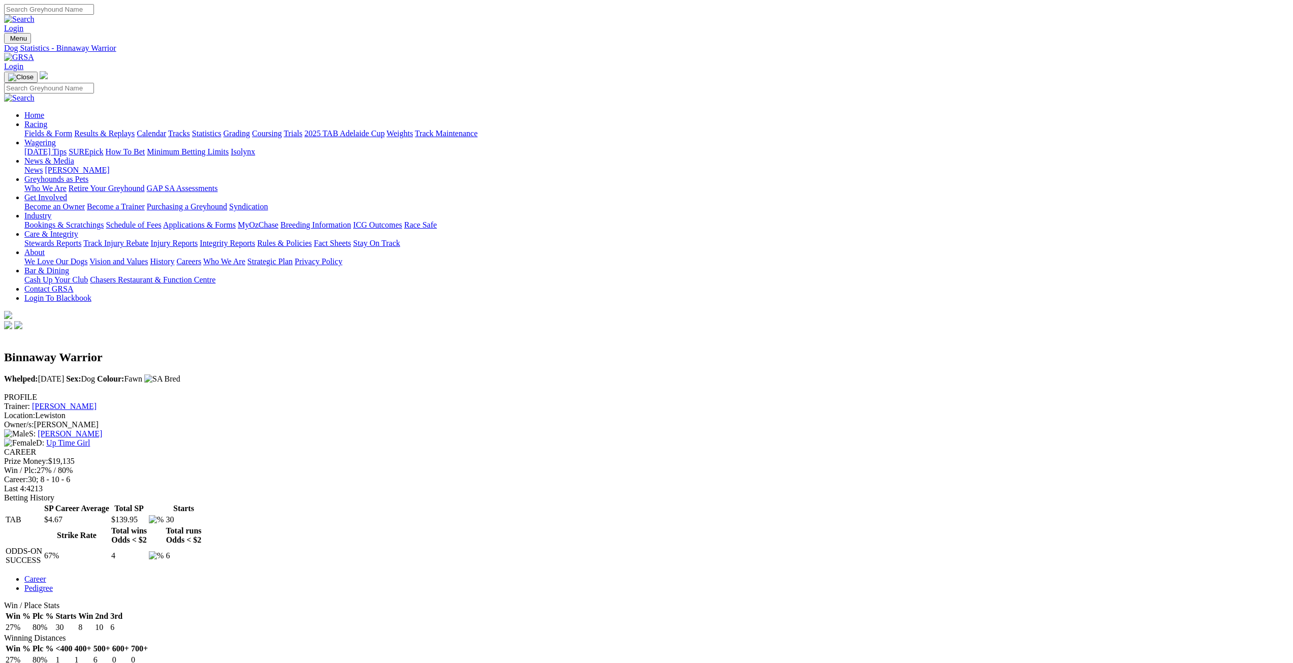
click at [90, 438] on link "Up Time Girl" at bounding box center [68, 442] width 44 height 9
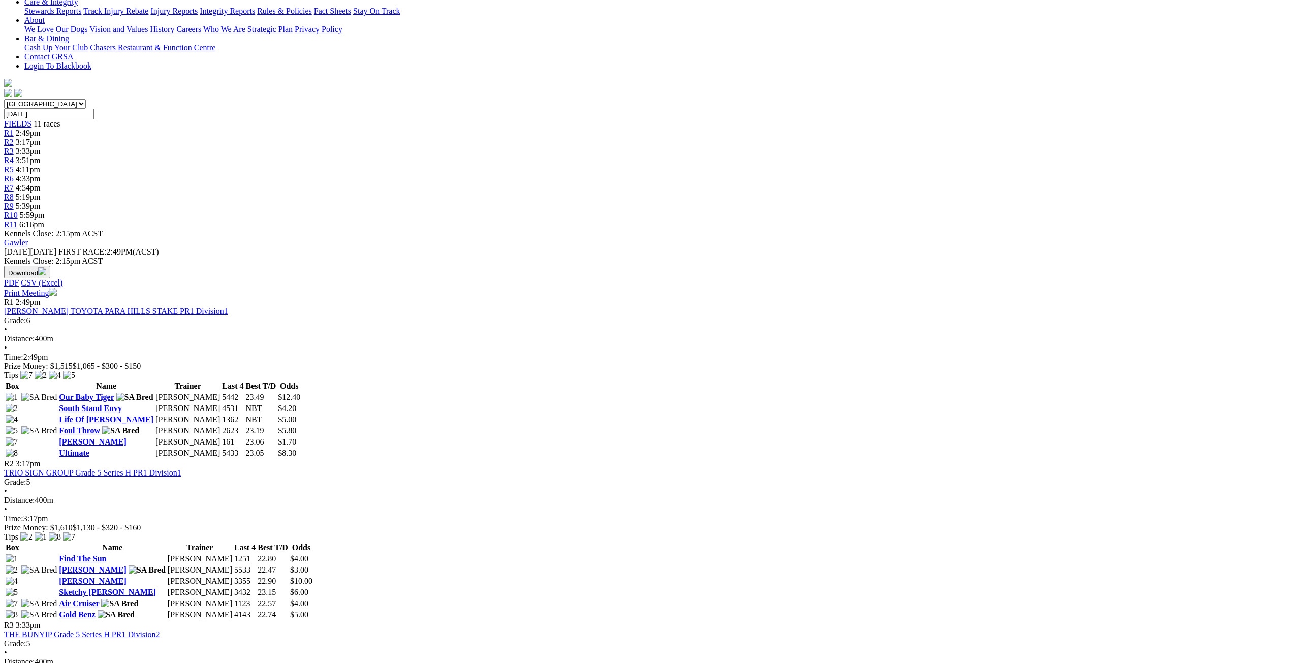
scroll to position [254, 0]
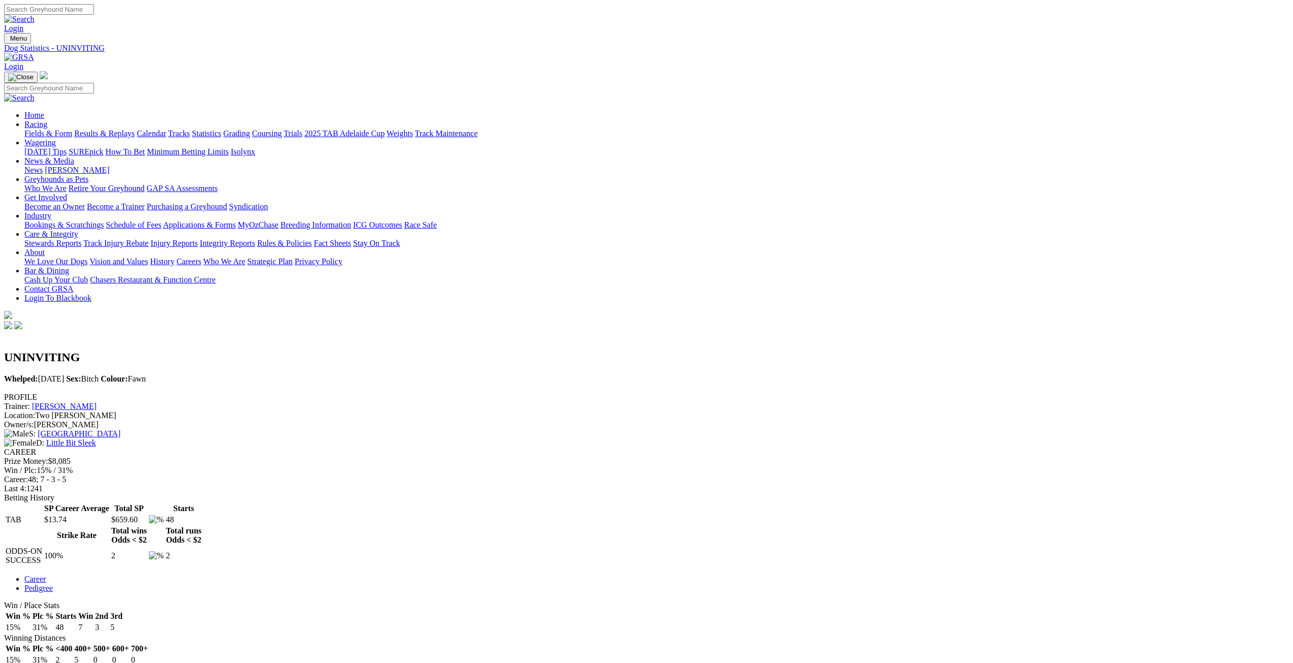
click at [96, 402] on link "Brenda Oakey" at bounding box center [64, 406] width 65 height 9
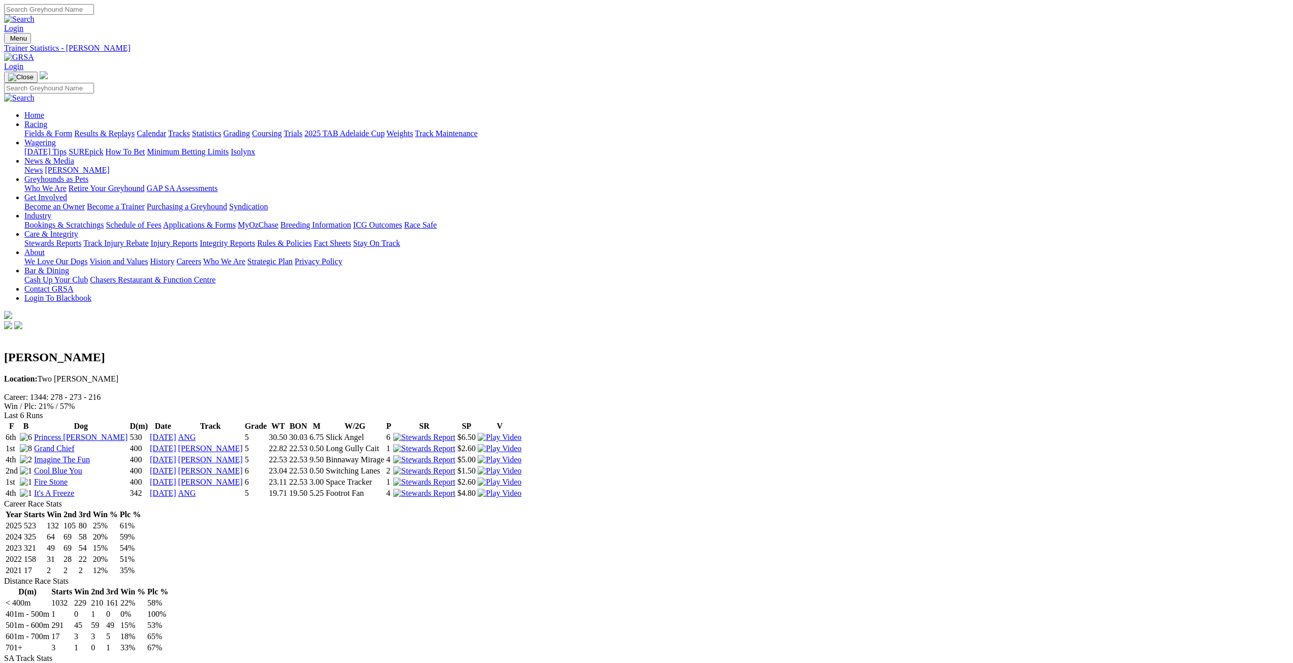
click at [94, 14] on input "Search" at bounding box center [49, 9] width 90 height 11
type input "[PERSON_NAME]"
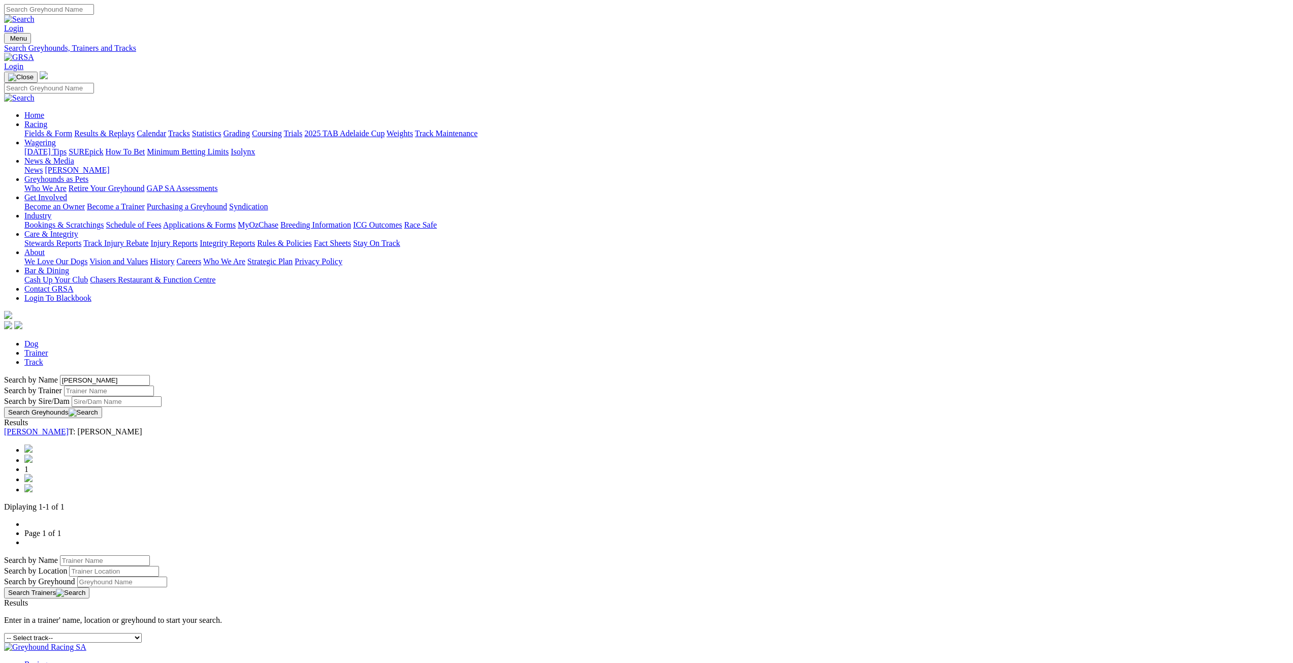
click at [69, 427] on link "[PERSON_NAME]" at bounding box center [36, 431] width 65 height 9
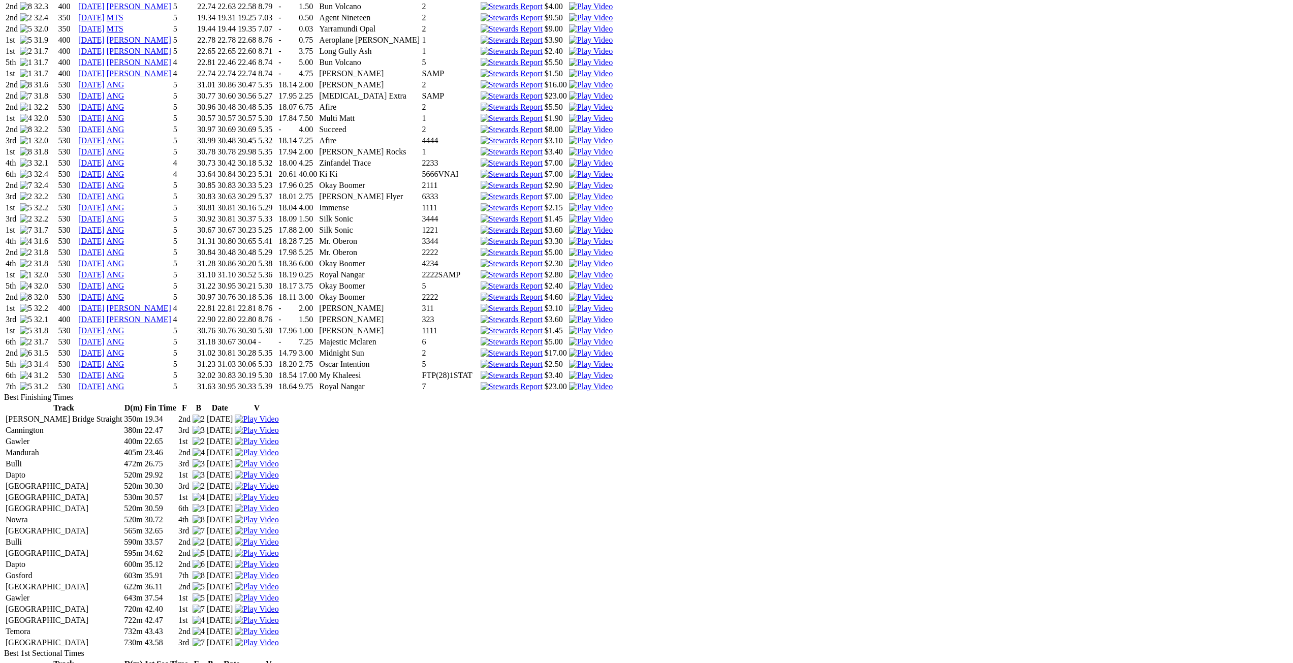
scroll to position [1727, 0]
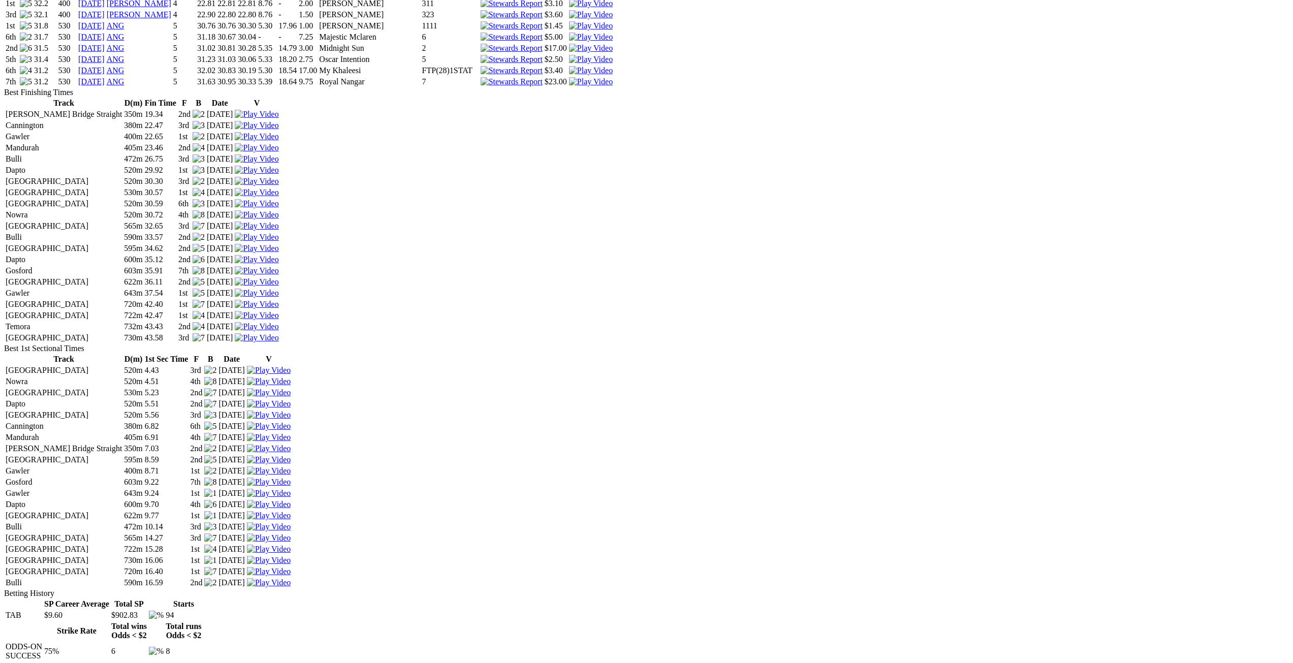
click at [105, 87] on td "[DATE]" at bounding box center [91, 82] width 27 height 10
click at [105, 86] on link "[DATE]" at bounding box center [91, 81] width 26 height 9
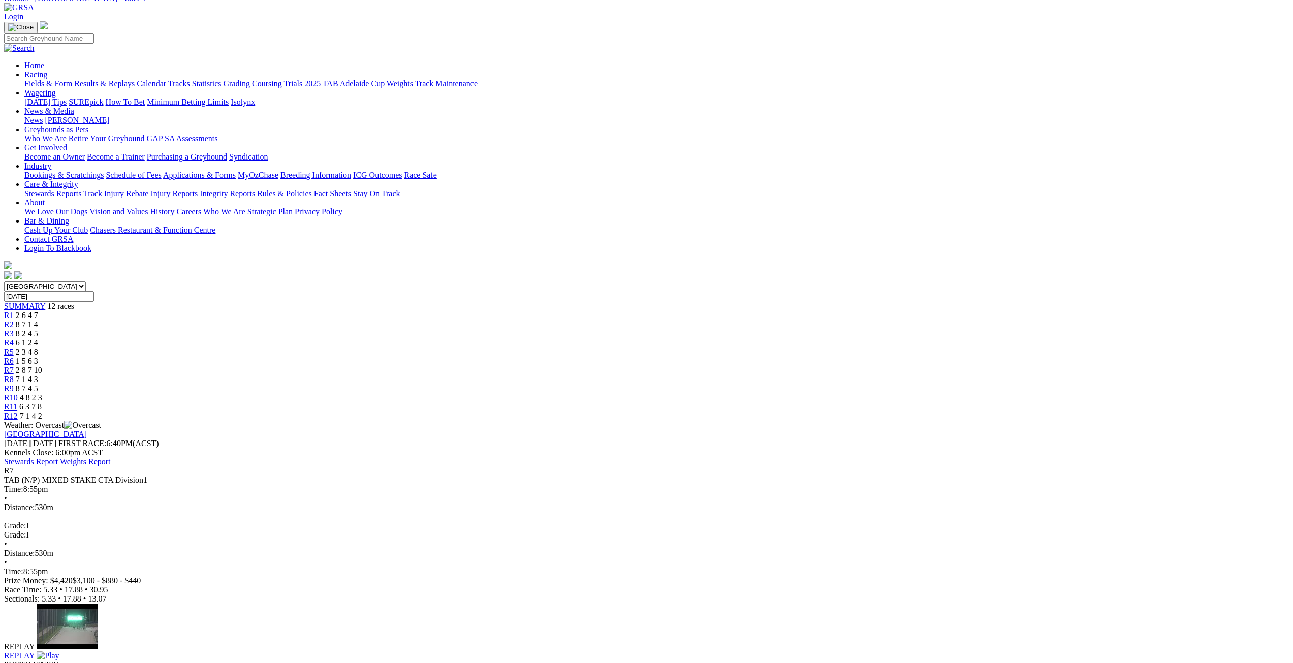
scroll to position [51, 0]
drag, startPoint x: 487, startPoint y: 330, endPoint x: 150, endPoint y: 466, distance: 362.9
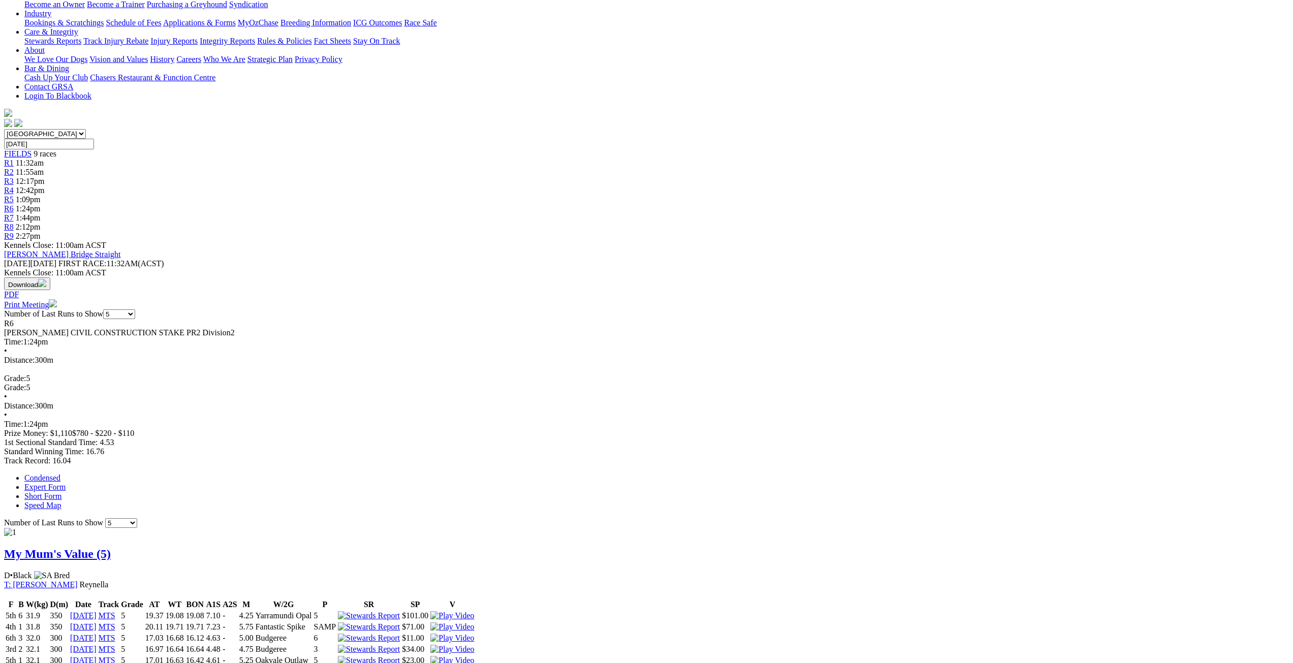
scroll to position [356, 0]
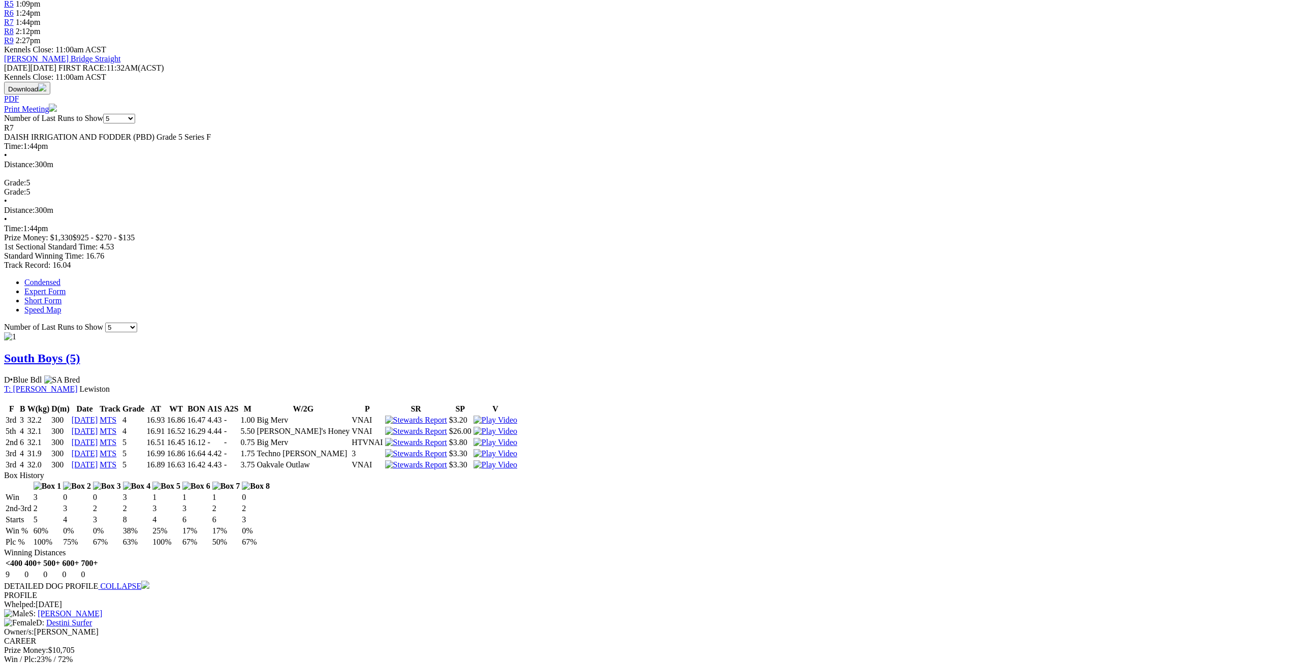
scroll to position [406, 0]
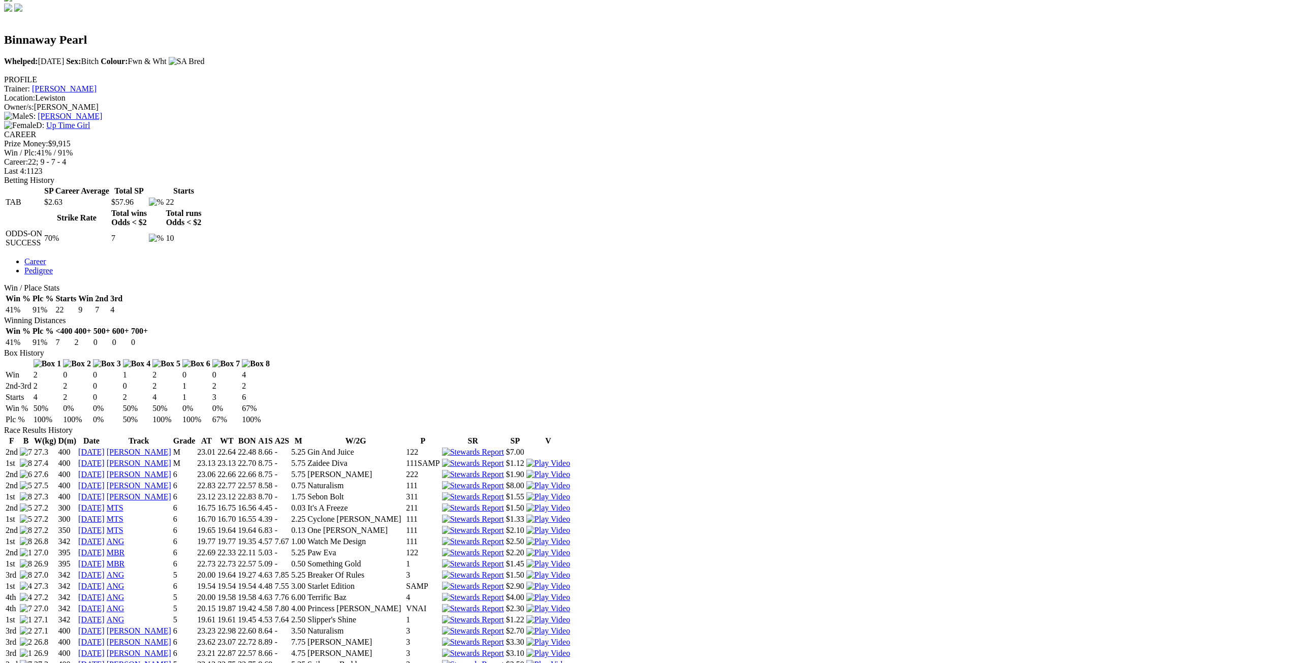
scroll to position [356, 0]
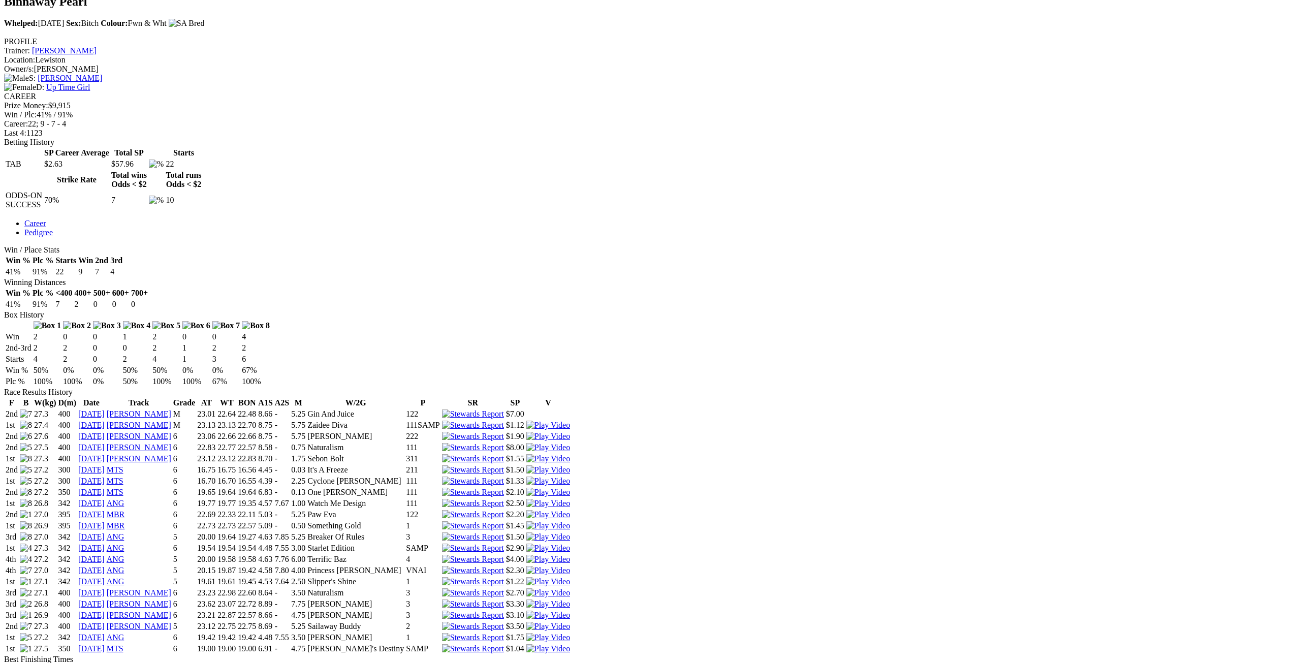
click at [105, 644] on link "[DATE]" at bounding box center [91, 648] width 26 height 9
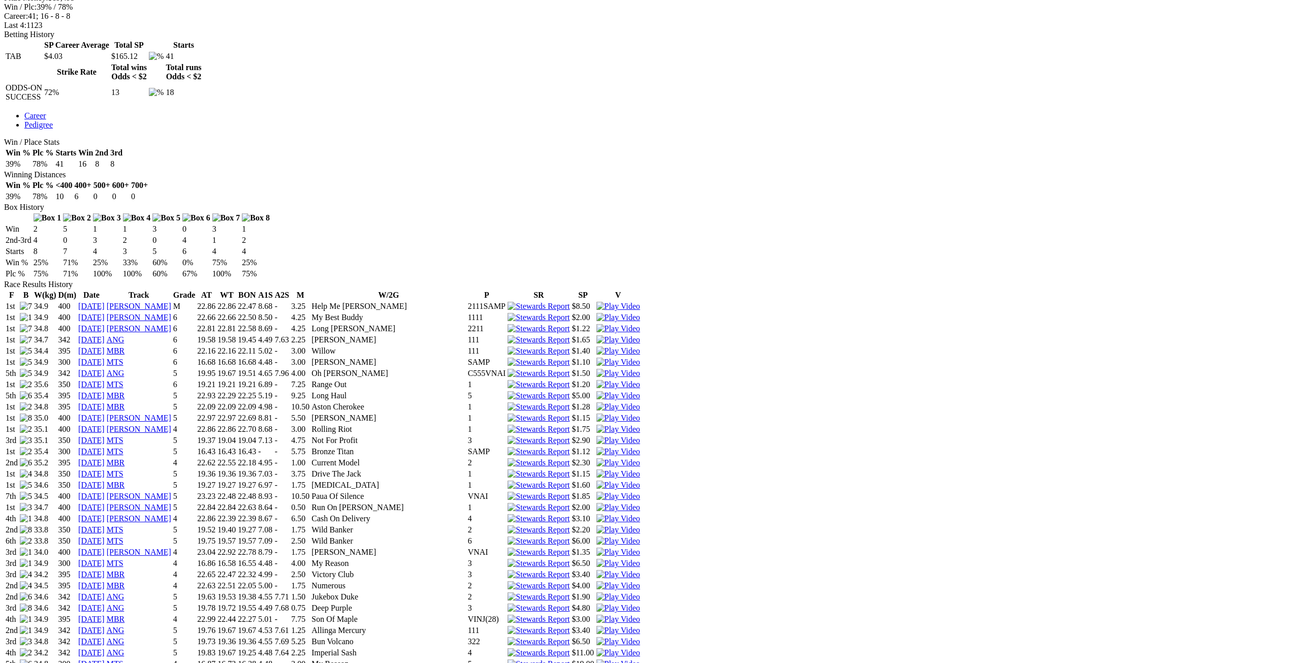
scroll to position [609, 0]
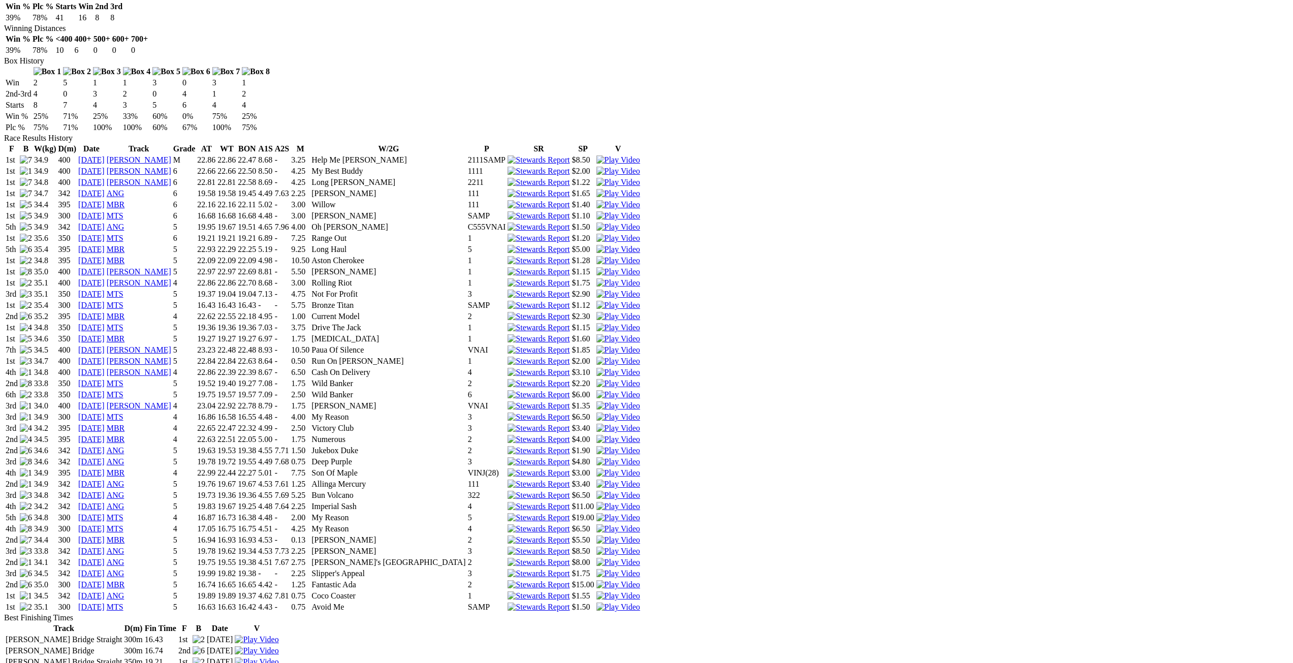
click at [105, 602] on link "[DATE]" at bounding box center [91, 606] width 26 height 9
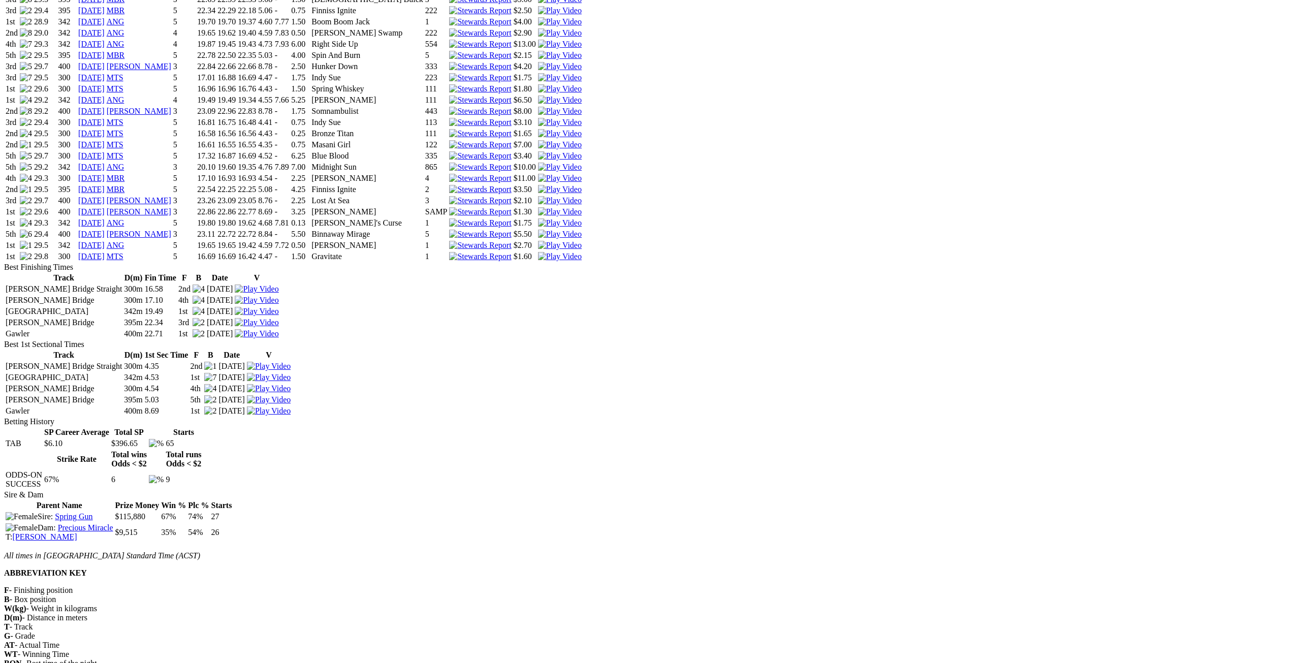
scroll to position [1270, 0]
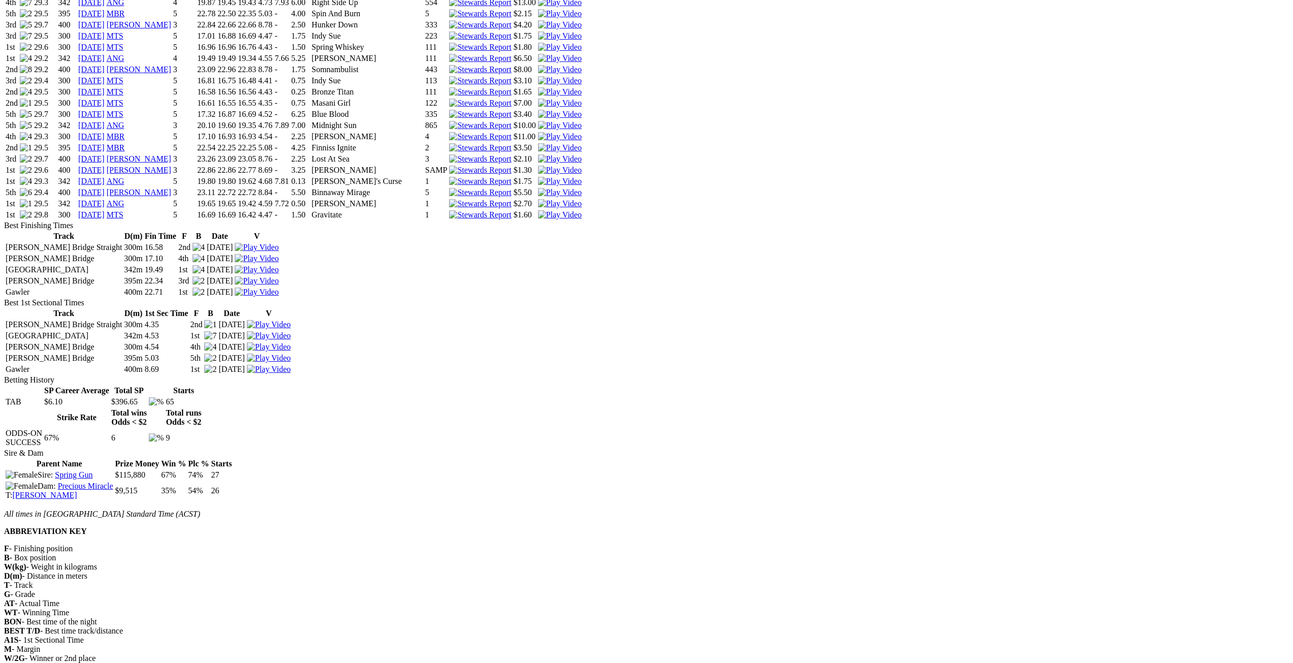
click at [105, 210] on link "[DATE]" at bounding box center [91, 214] width 26 height 9
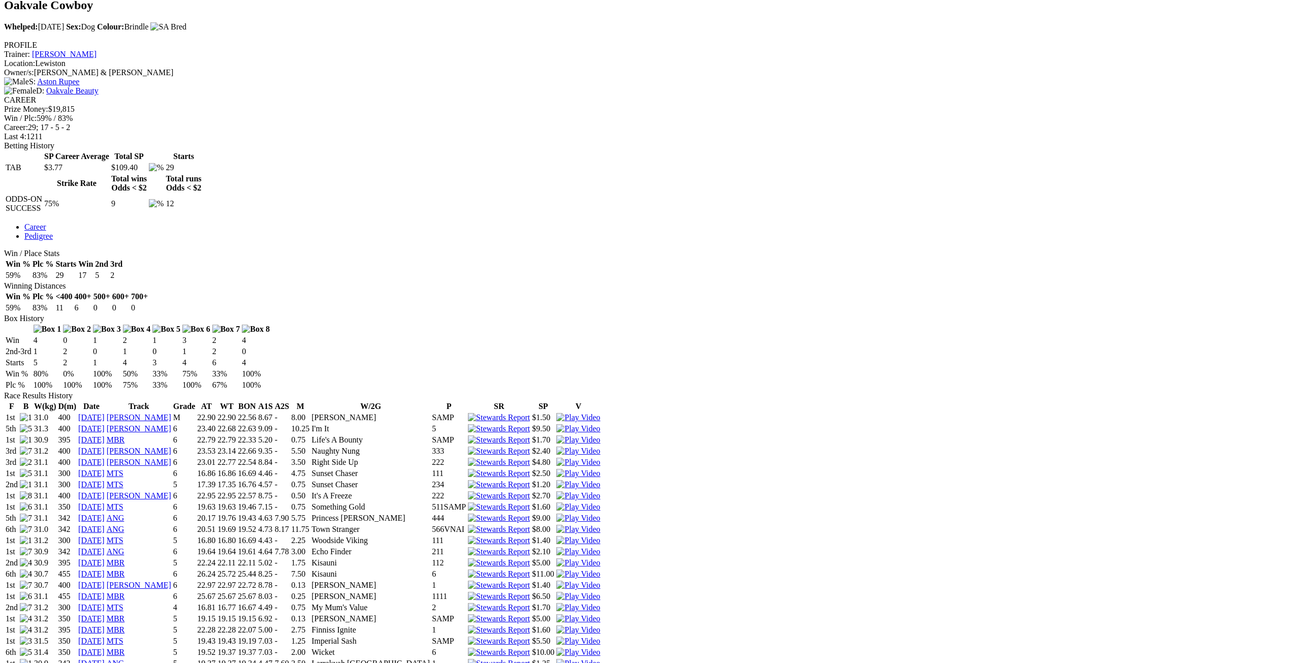
scroll to position [508, 0]
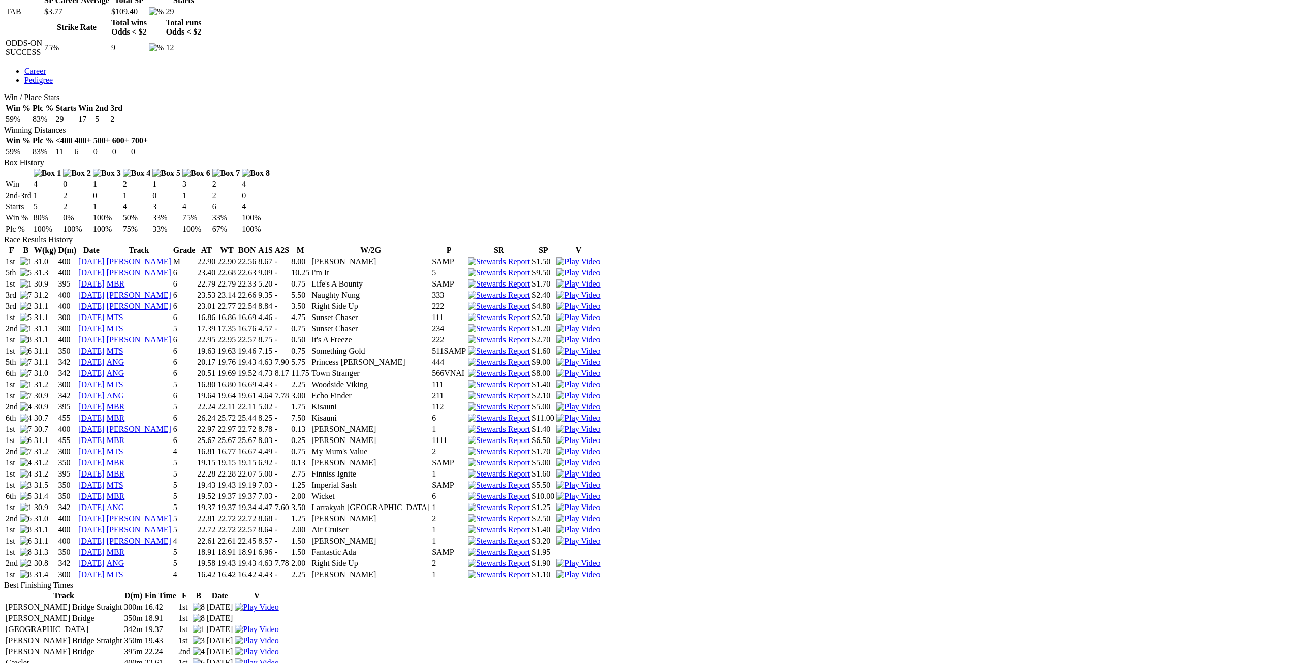
click at [105, 570] on link "30 Sep 25" at bounding box center [91, 574] width 26 height 9
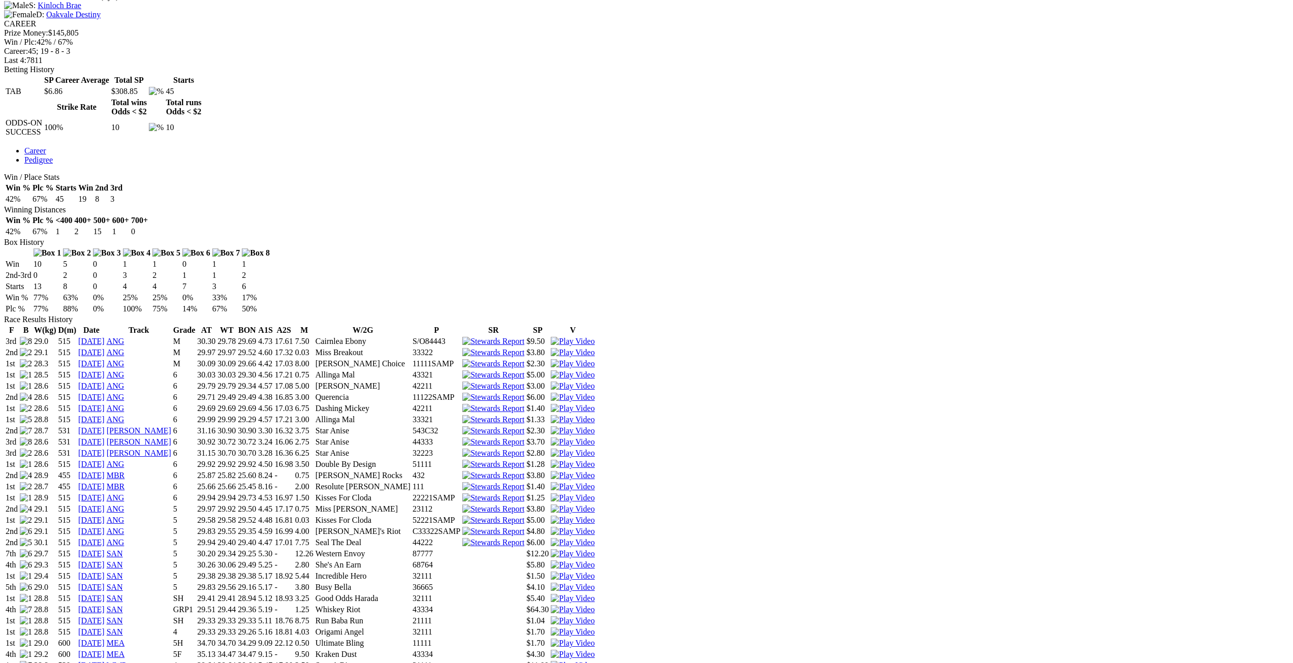
scroll to position [660, 0]
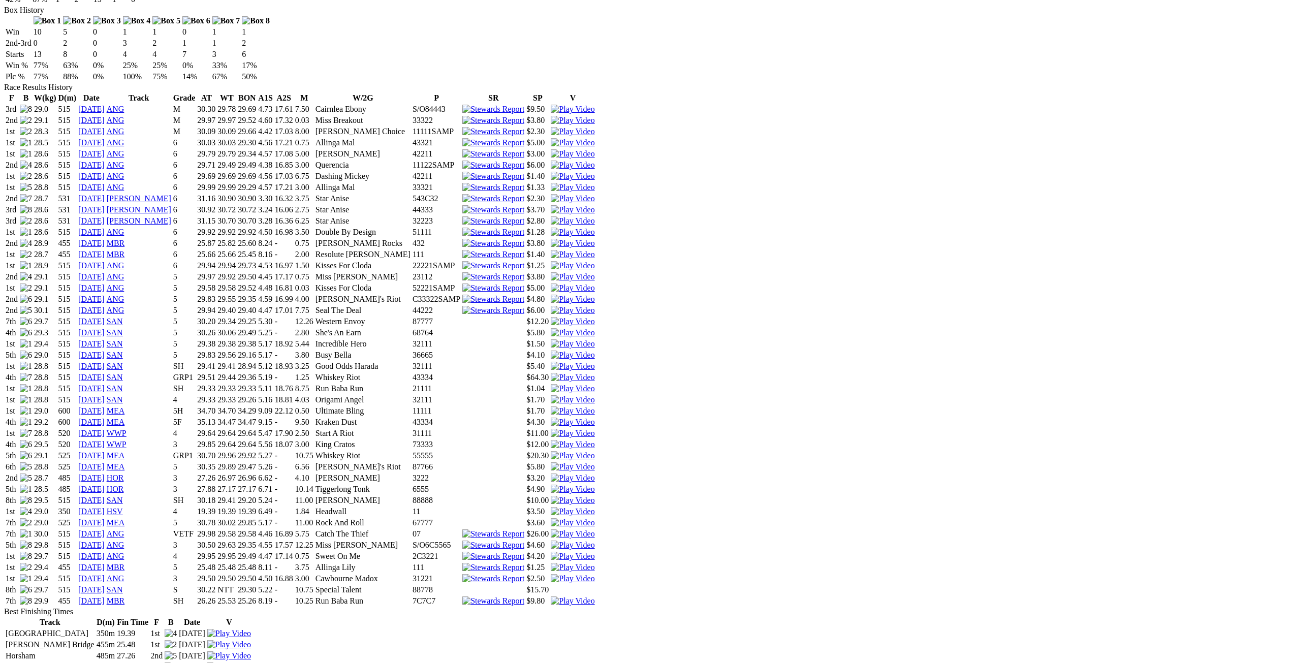
click at [105, 574] on link "[DATE]" at bounding box center [91, 578] width 26 height 9
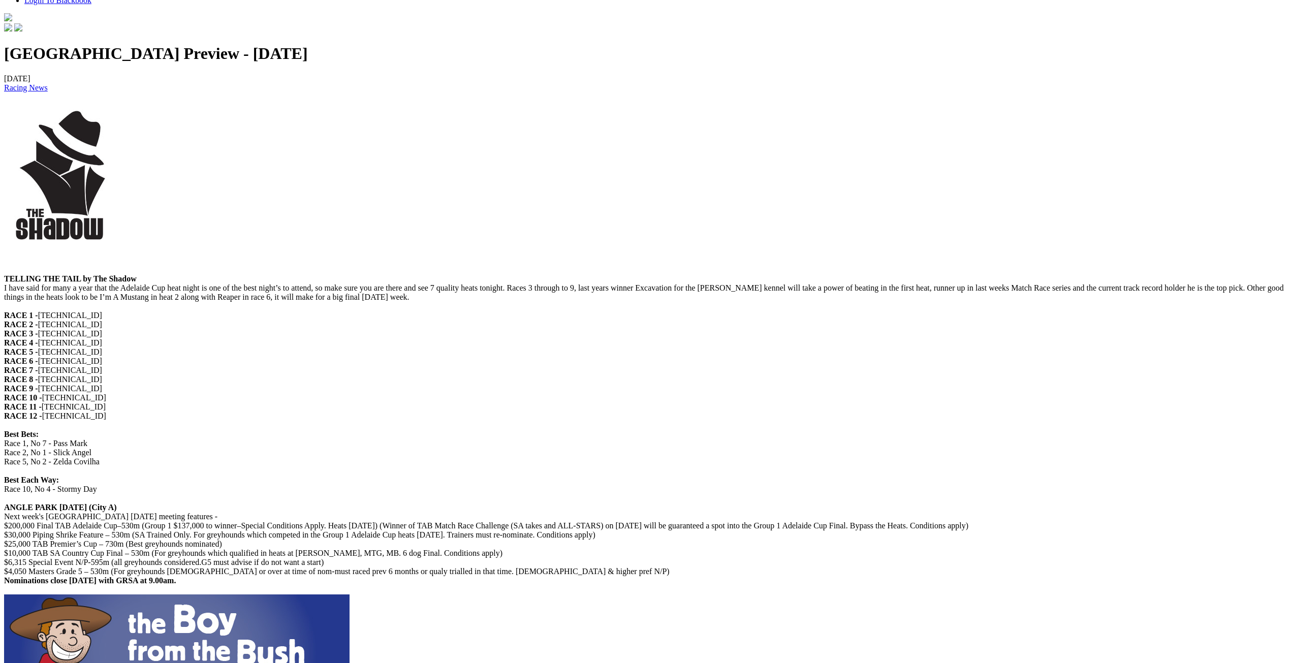
scroll to position [609, 0]
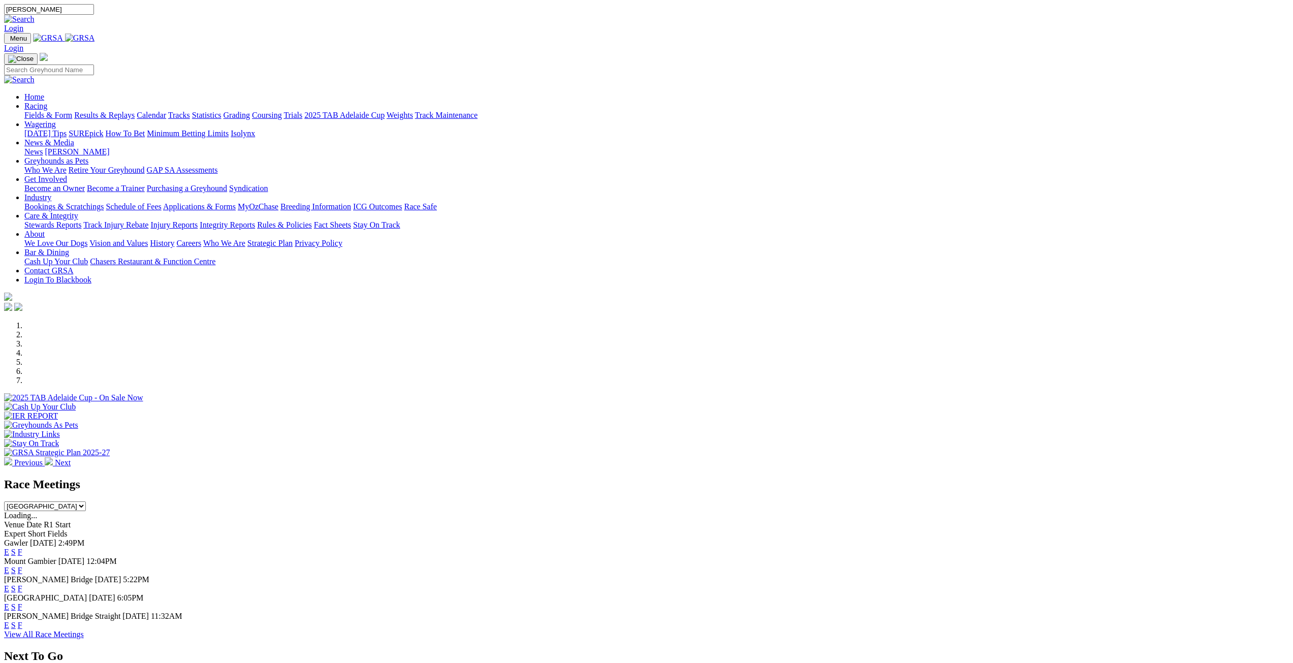
type input "[PERSON_NAME]"
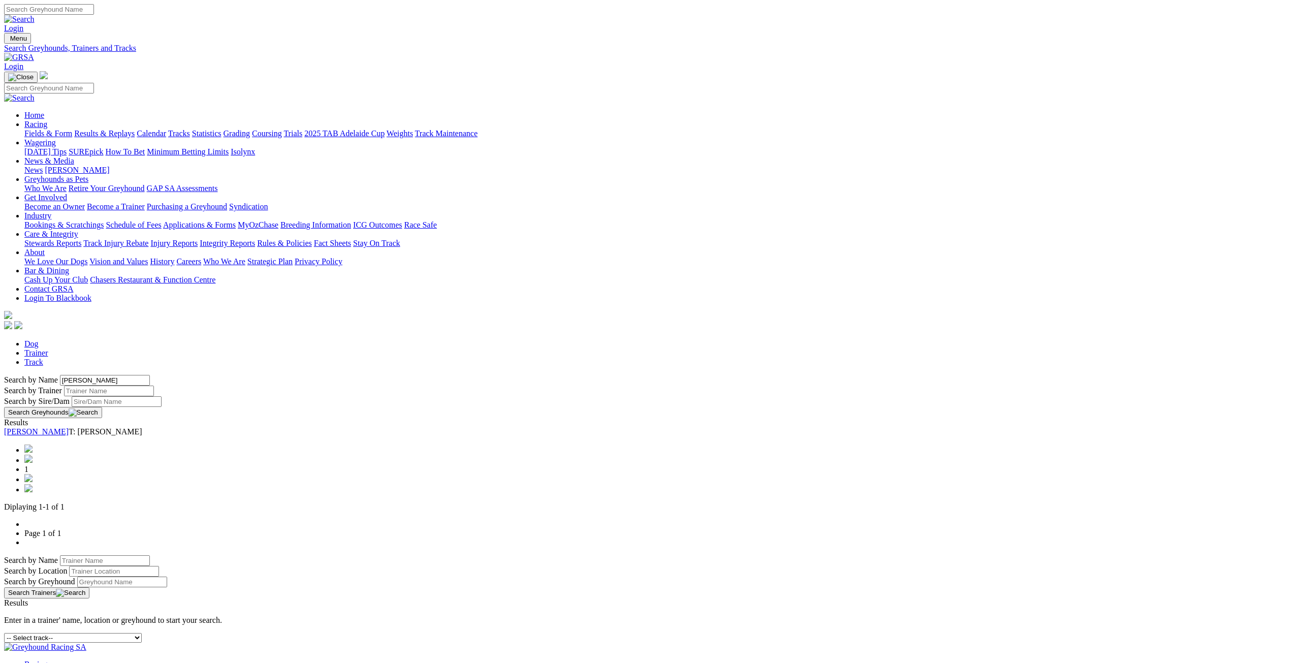
click at [69, 427] on link "[PERSON_NAME]" at bounding box center [36, 431] width 65 height 9
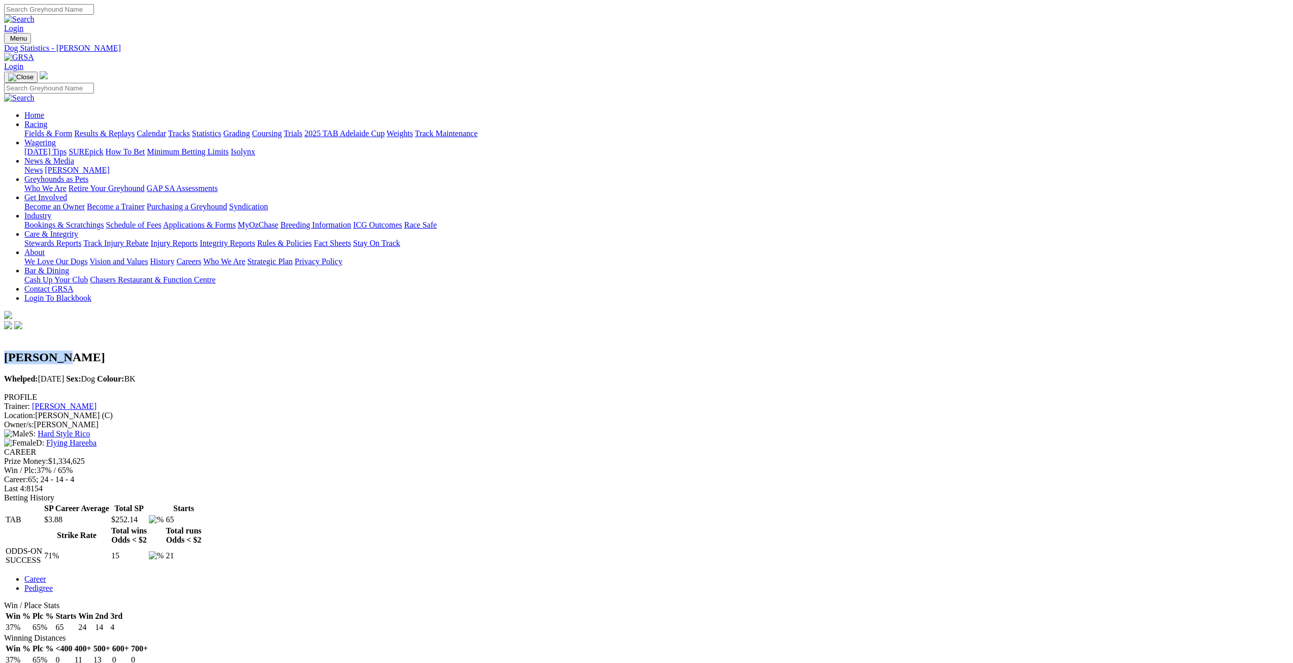
drag, startPoint x: 414, startPoint y: 123, endPoint x: 335, endPoint y: 119, distance: 79.3
click at [335, 331] on div "Schillaci Whelped: 06 Jun 2021 Sex: Dog Colour: BK" at bounding box center [646, 357] width 1284 height 52
copy div "Schillaci"
click at [53, 584] on link "Pedigree" at bounding box center [38, 588] width 28 height 9
click at [46, 574] on link "Career" at bounding box center [35, 578] width 22 height 9
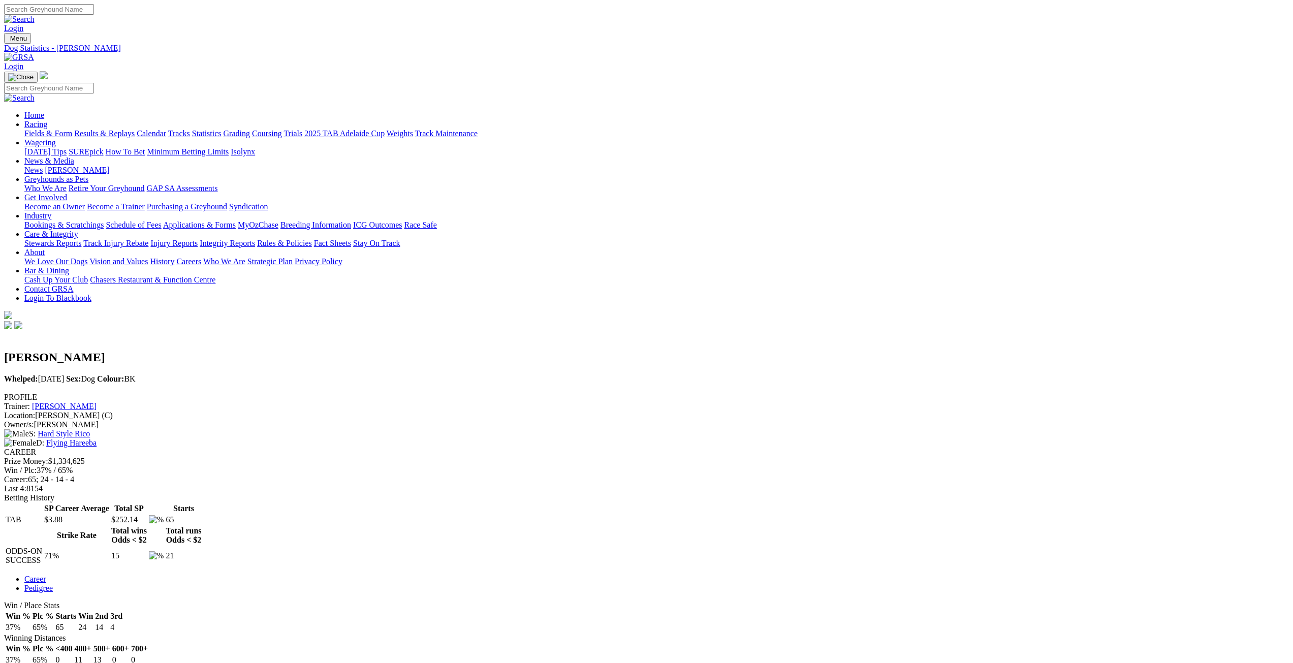
click at [545, 574] on ul "Career Pedigree" at bounding box center [646, 583] width 1284 height 18
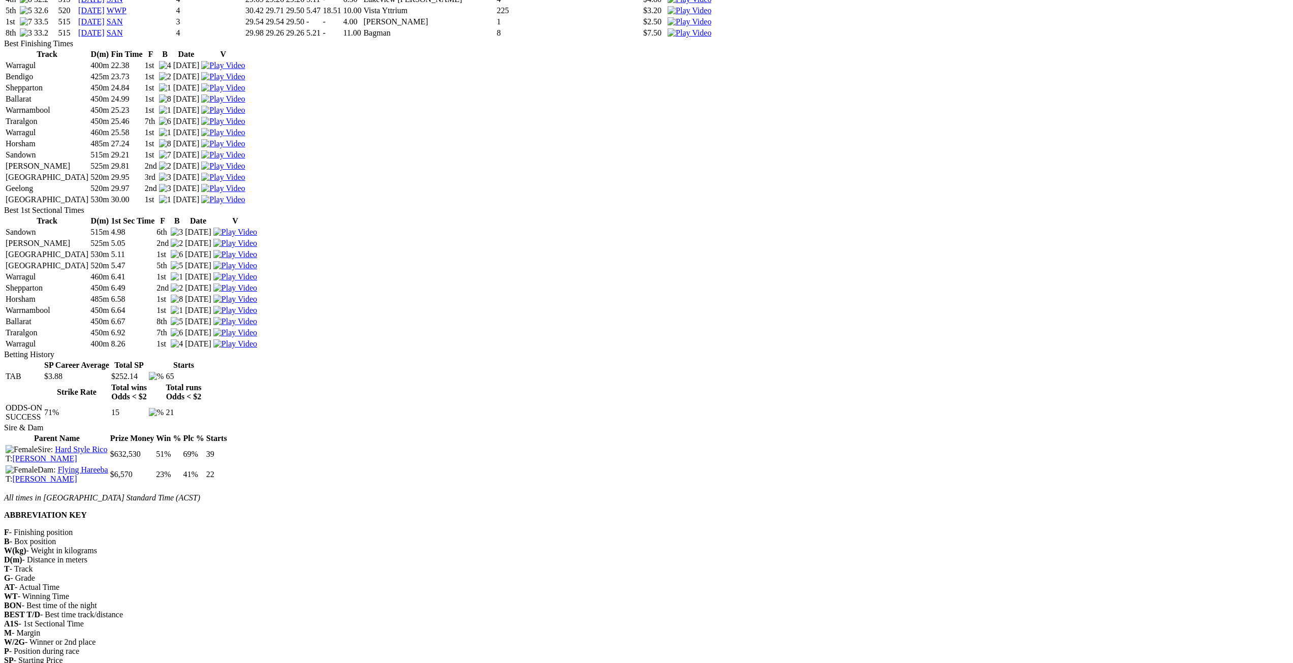
scroll to position [1473, 0]
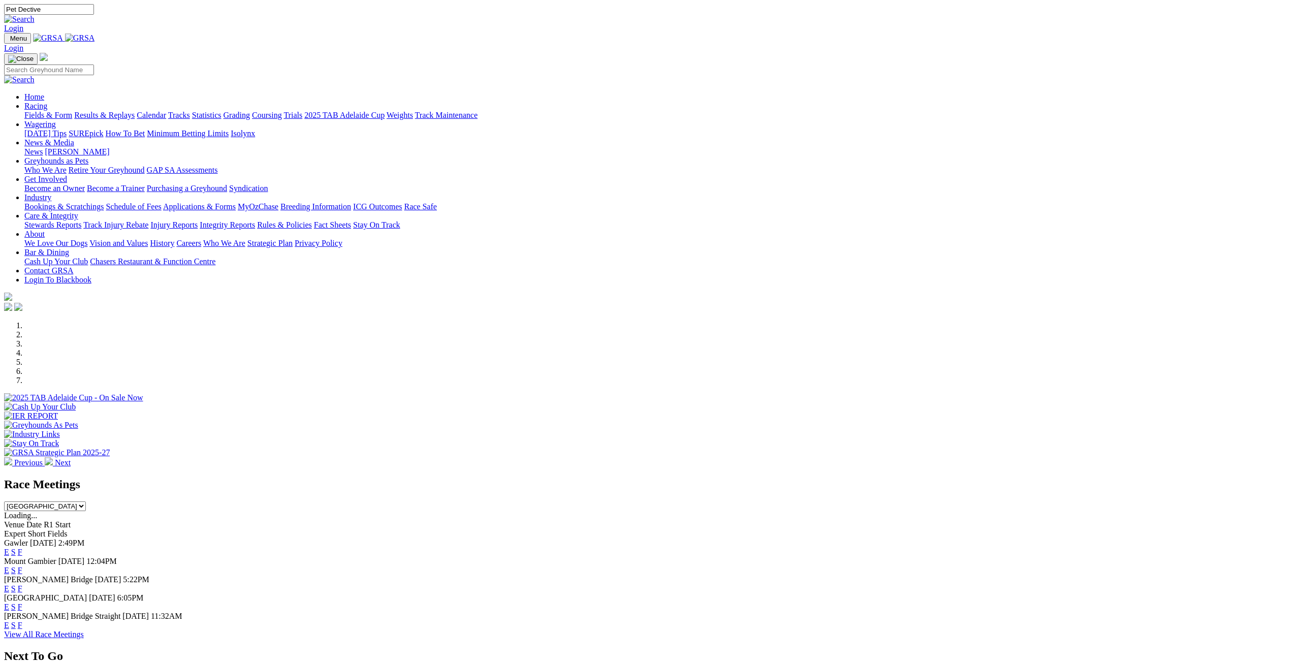
type input "Pet Dective"
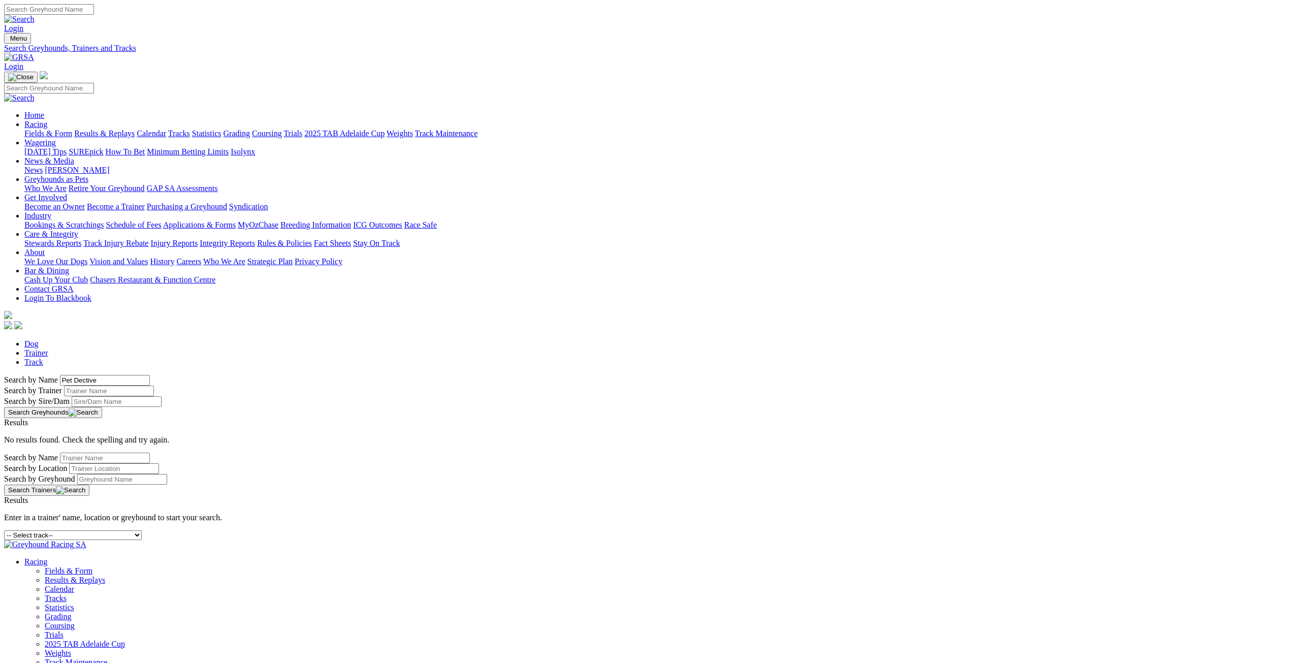
click at [94, 8] on input "Search" at bounding box center [49, 9] width 90 height 11
type input "Pet Detective"
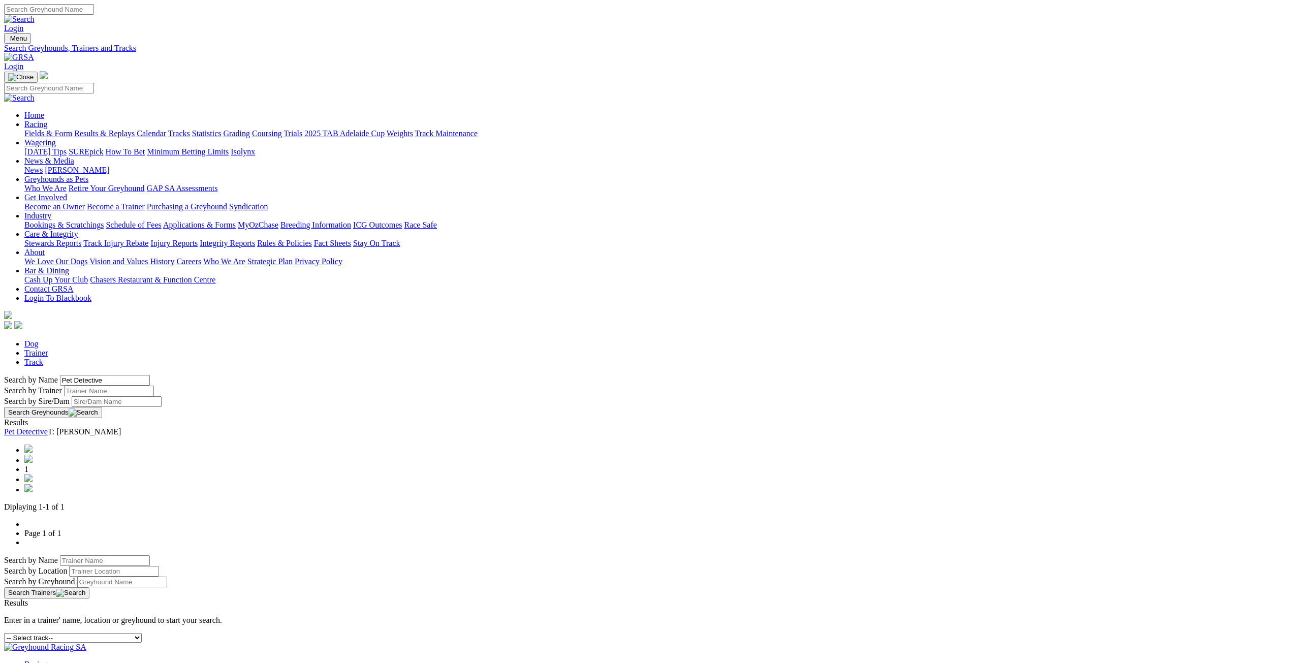
click at [48, 427] on link "Pet Detective" at bounding box center [26, 431] width 44 height 9
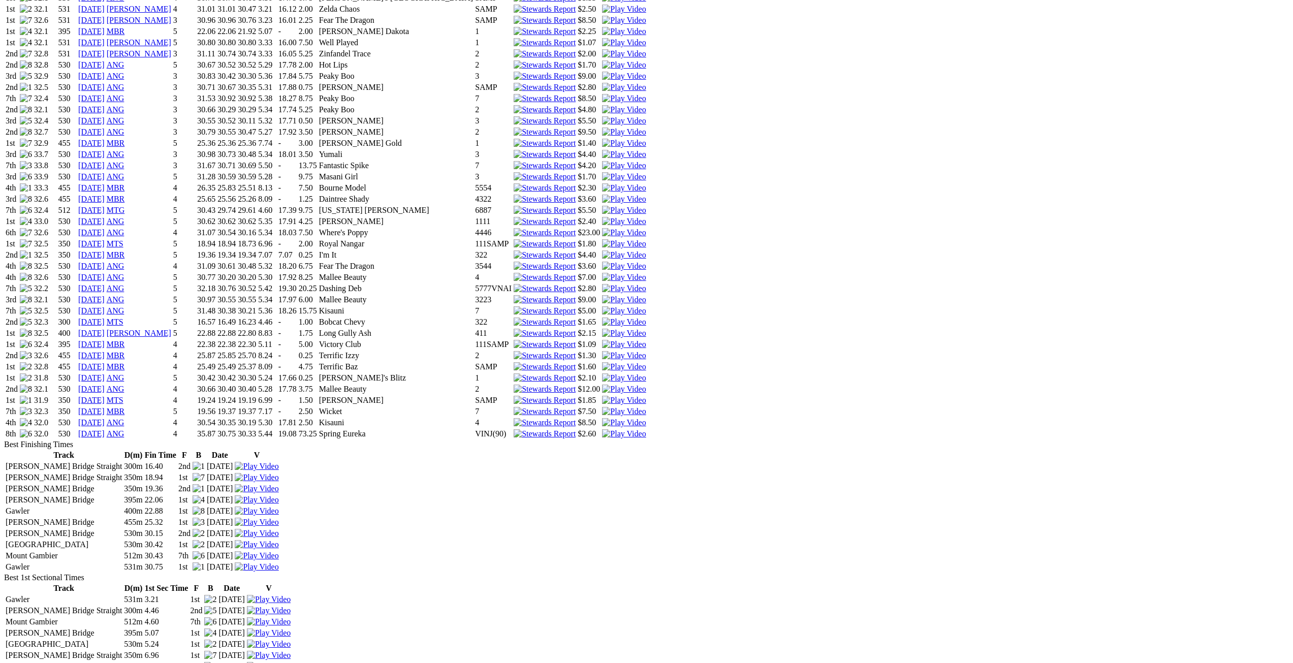
scroll to position [1067, 0]
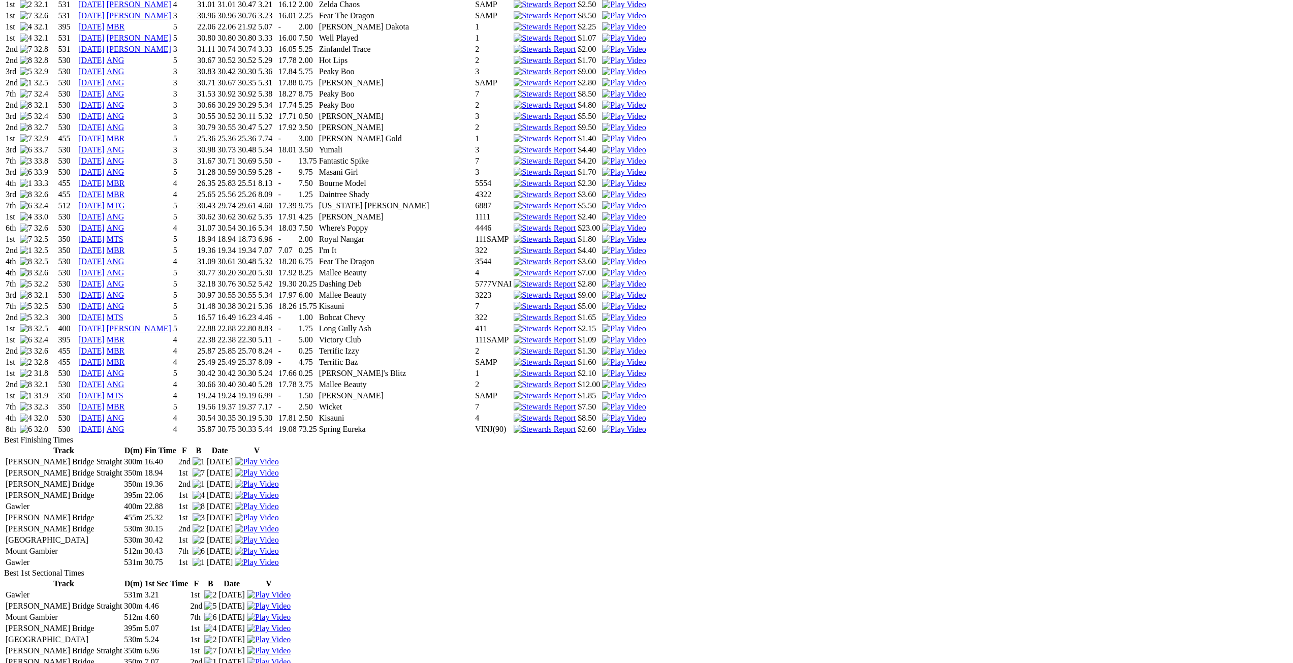
click at [105, 391] on link "12 Aug 25" at bounding box center [91, 395] width 26 height 9
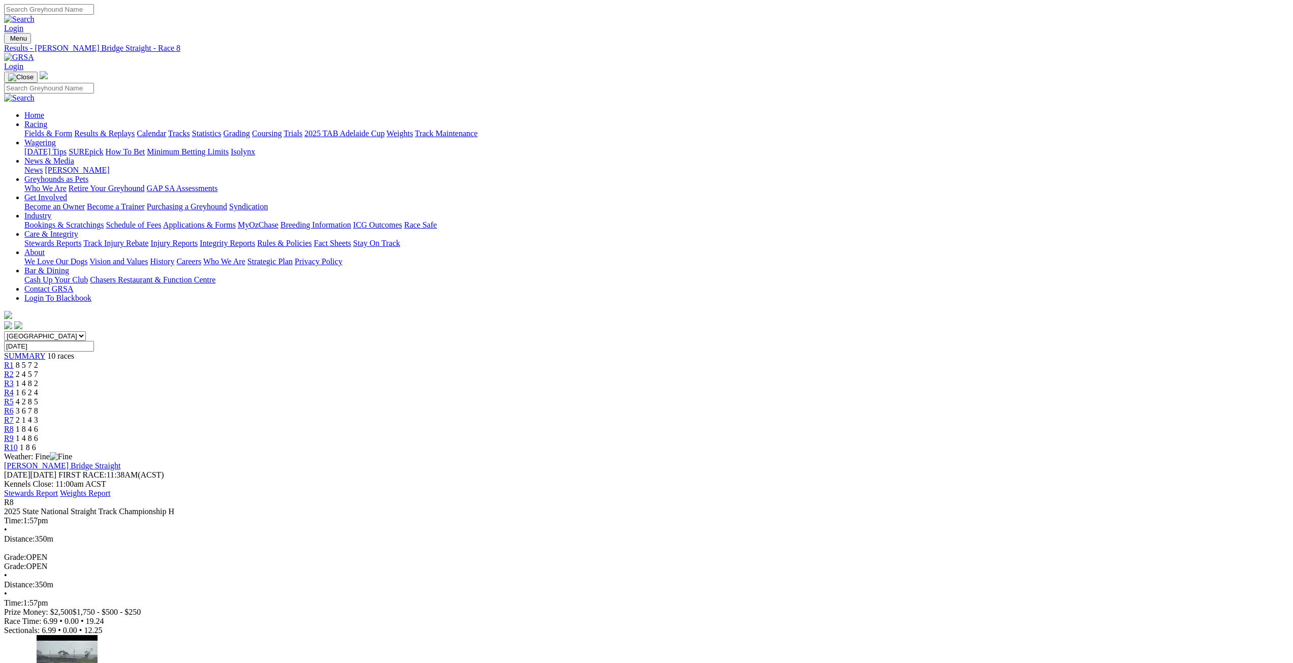
click at [94, 14] on input "Search" at bounding box center [49, 9] width 90 height 11
type input "DArk thrill"
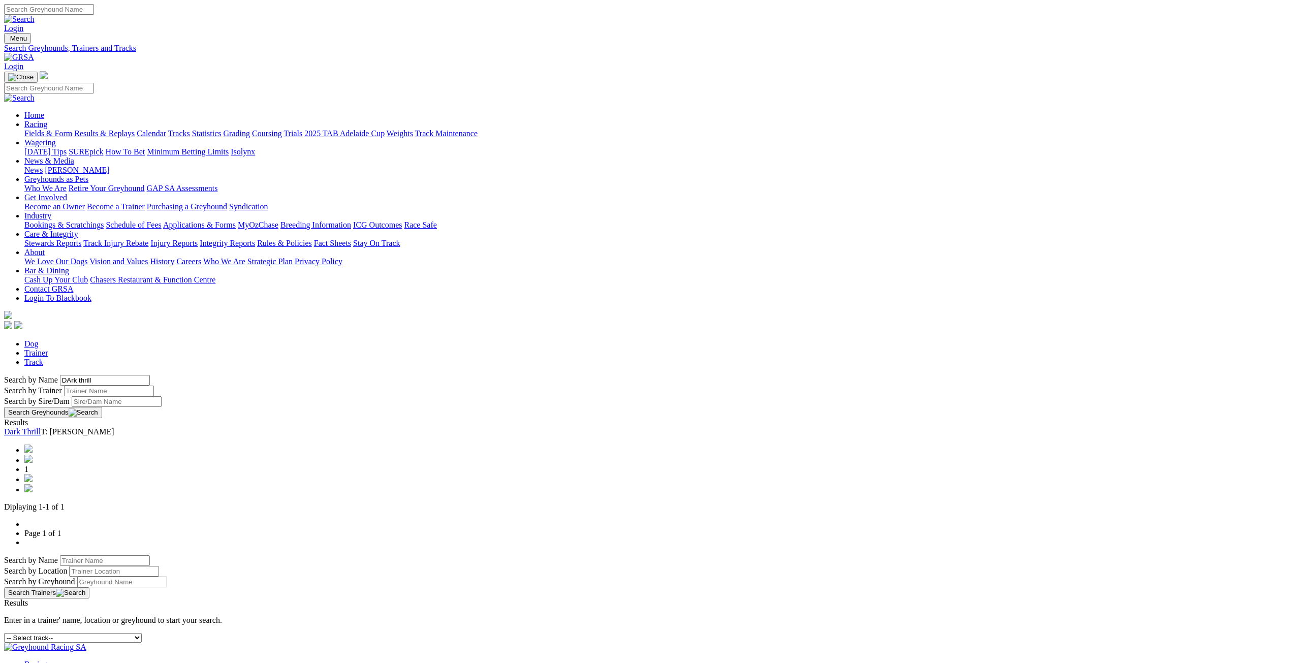
click at [41, 427] on link "Dark Thrill" at bounding box center [22, 431] width 37 height 9
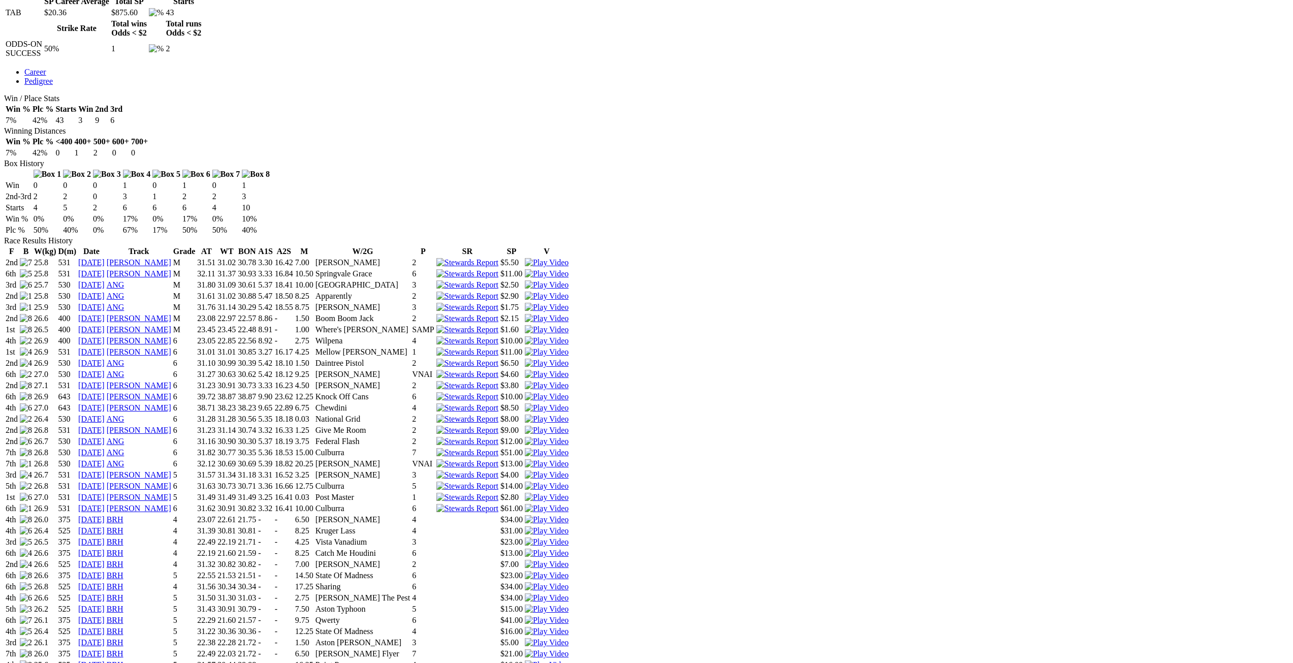
scroll to position [427, 0]
